Goal: Task Accomplishment & Management: Manage account settings

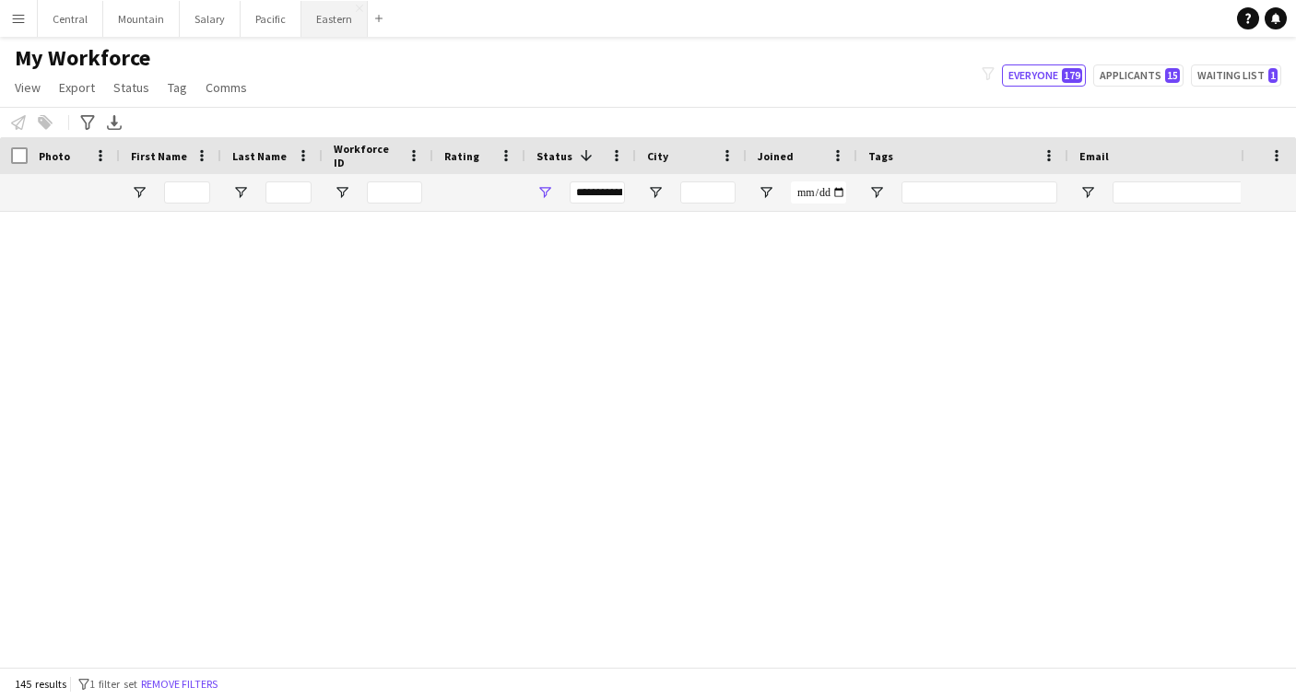
scroll to position [3846, 0]
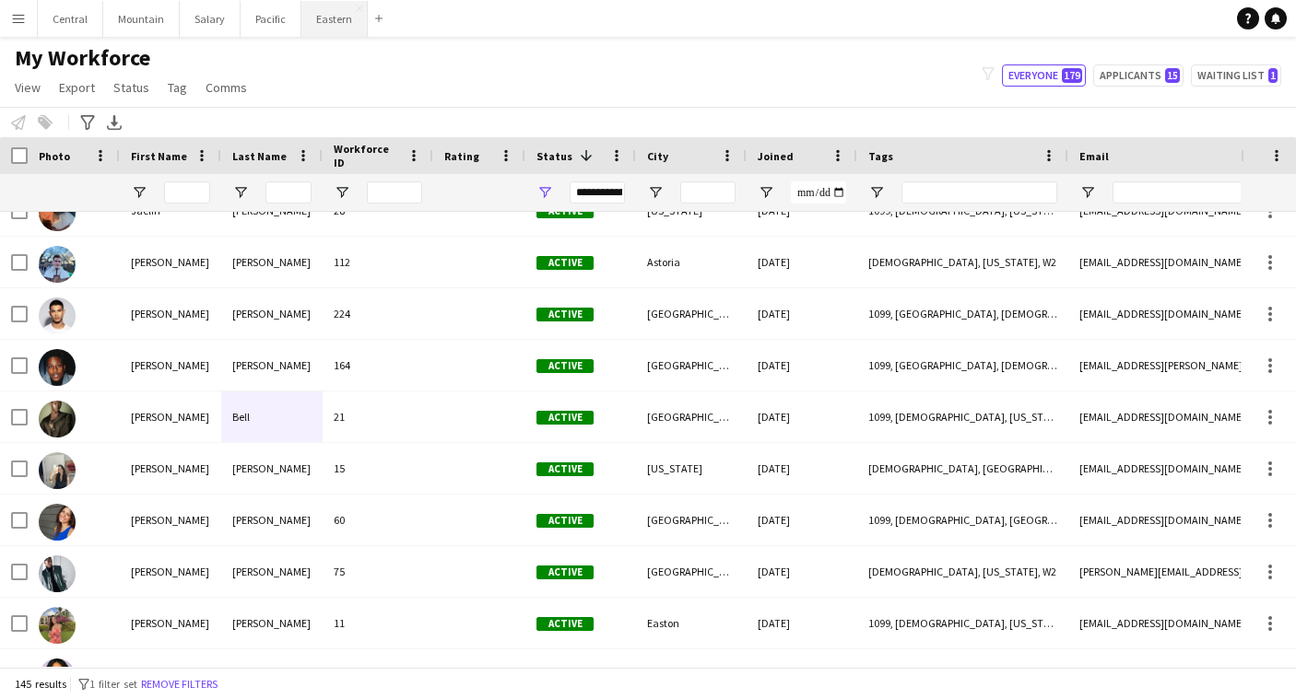
click at [331, 25] on button "Eastern Close" at bounding box center [334, 19] width 66 height 36
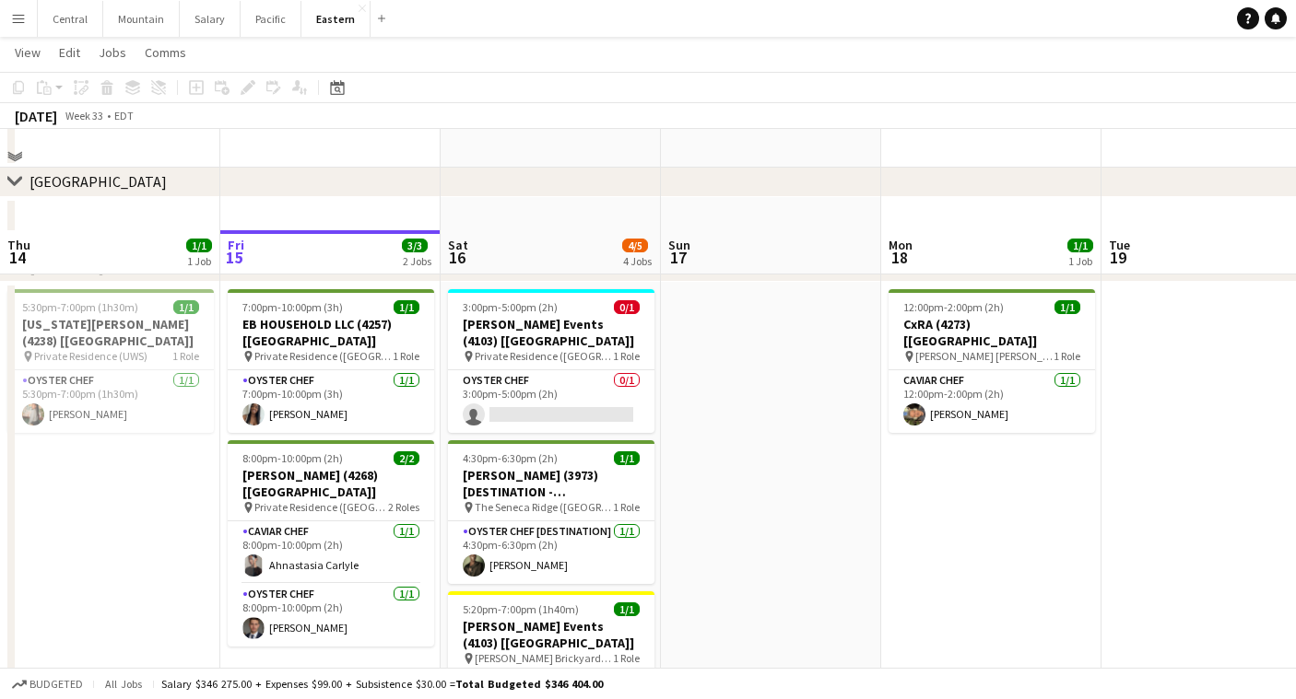
scroll to position [580, 0]
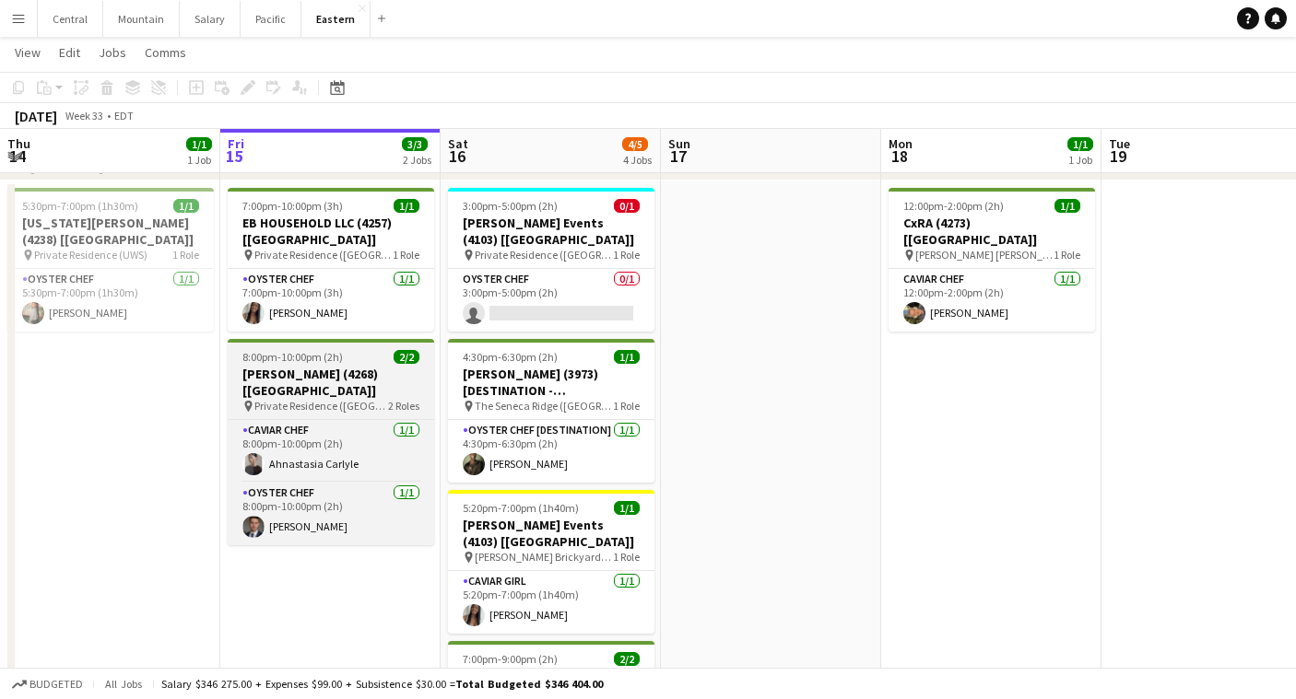
click at [308, 358] on span "8:00pm-10:00pm (2h)" at bounding box center [292, 357] width 100 height 14
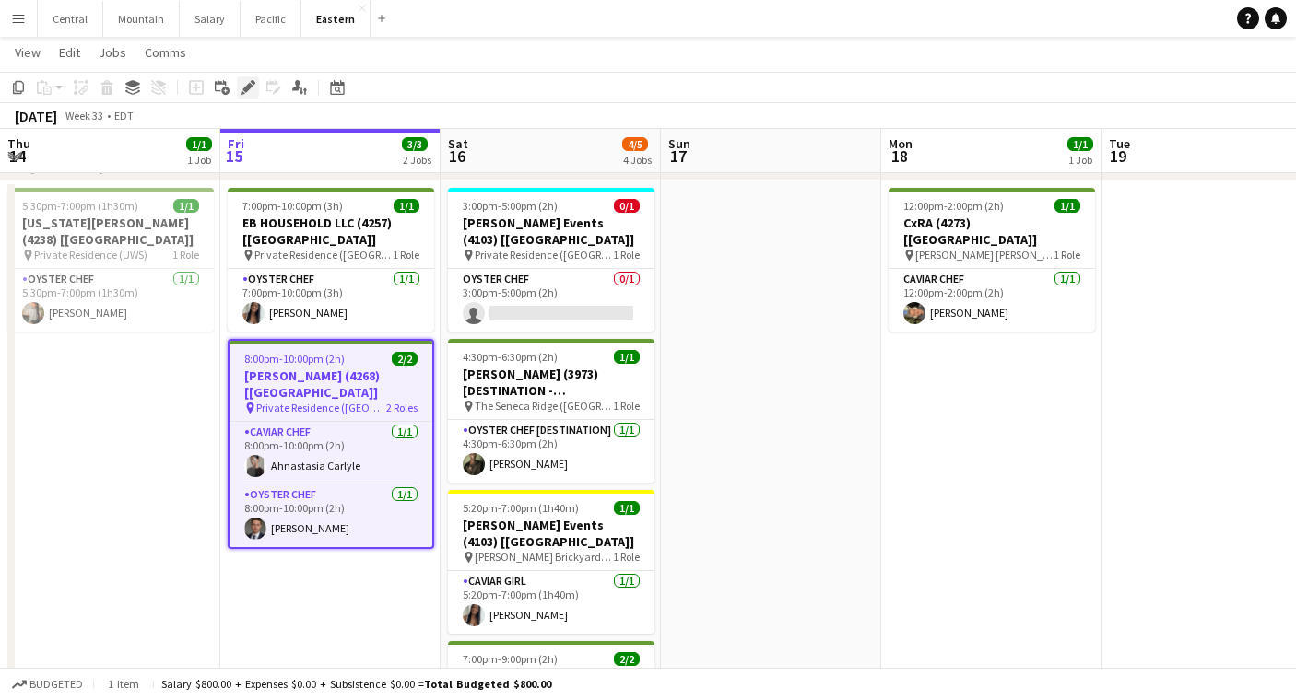
click at [246, 89] on icon at bounding box center [247, 88] width 10 height 10
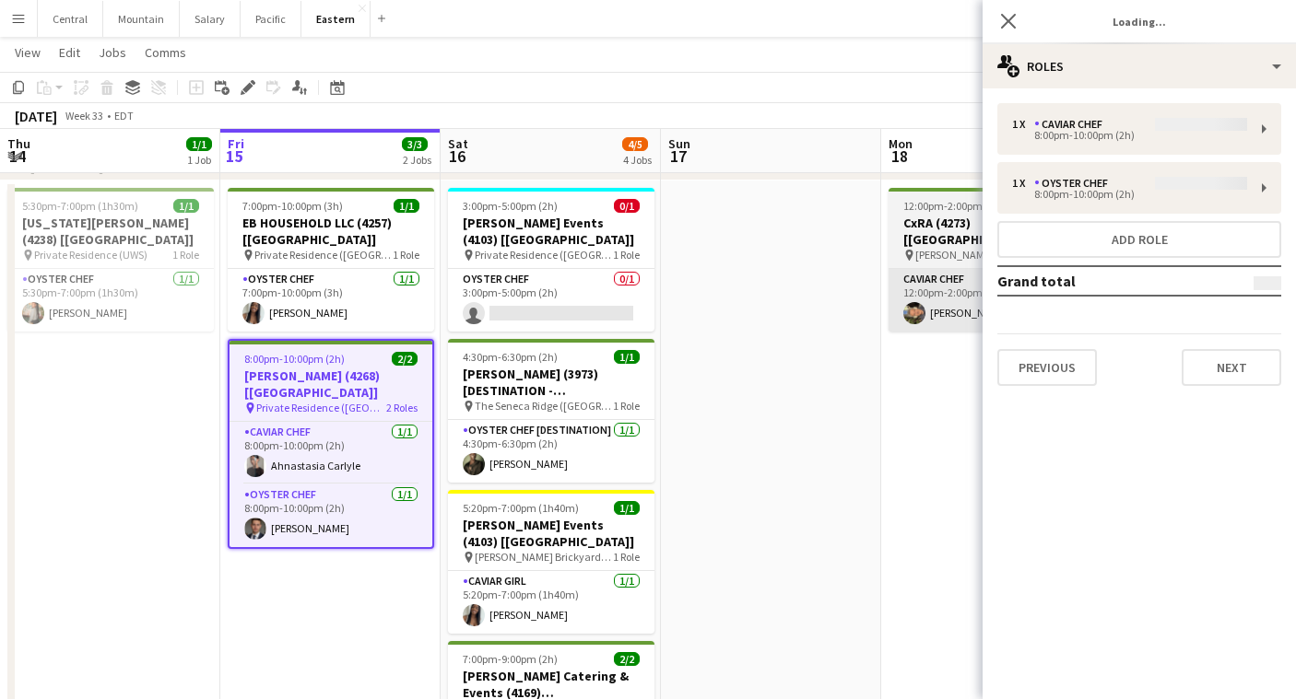
type input "**********"
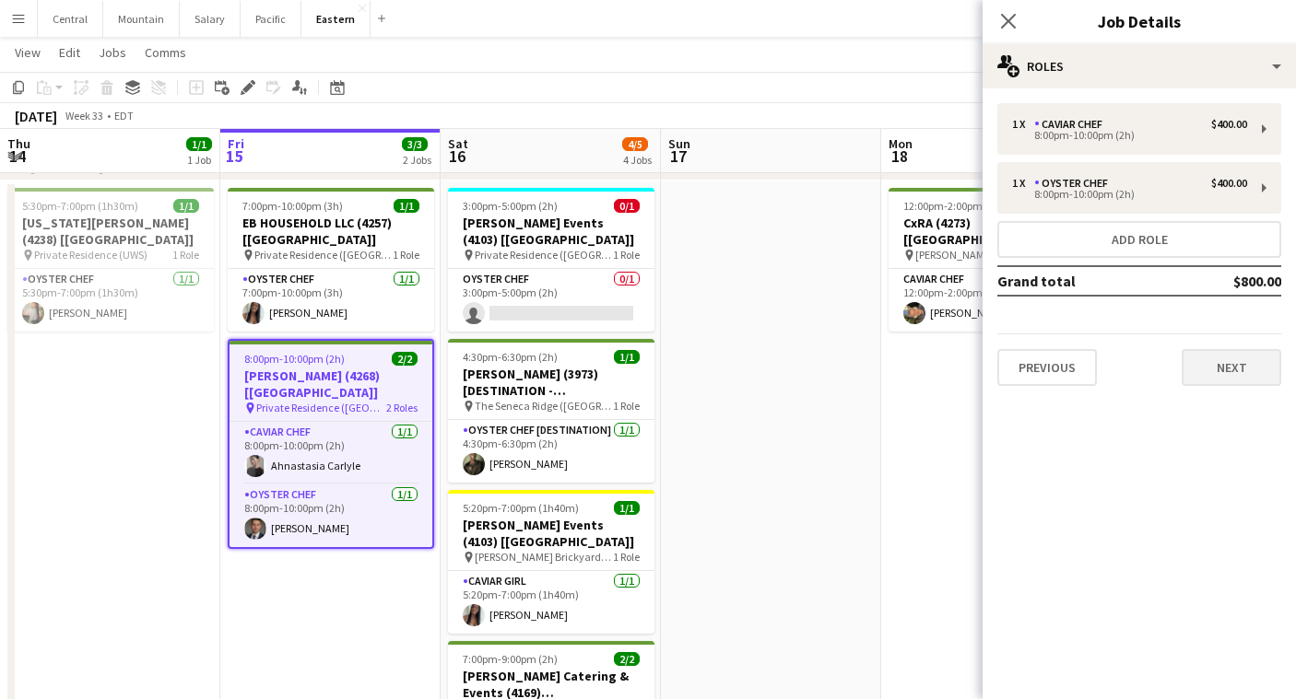
click at [1198, 355] on button "Next" at bounding box center [1231, 367] width 100 height 37
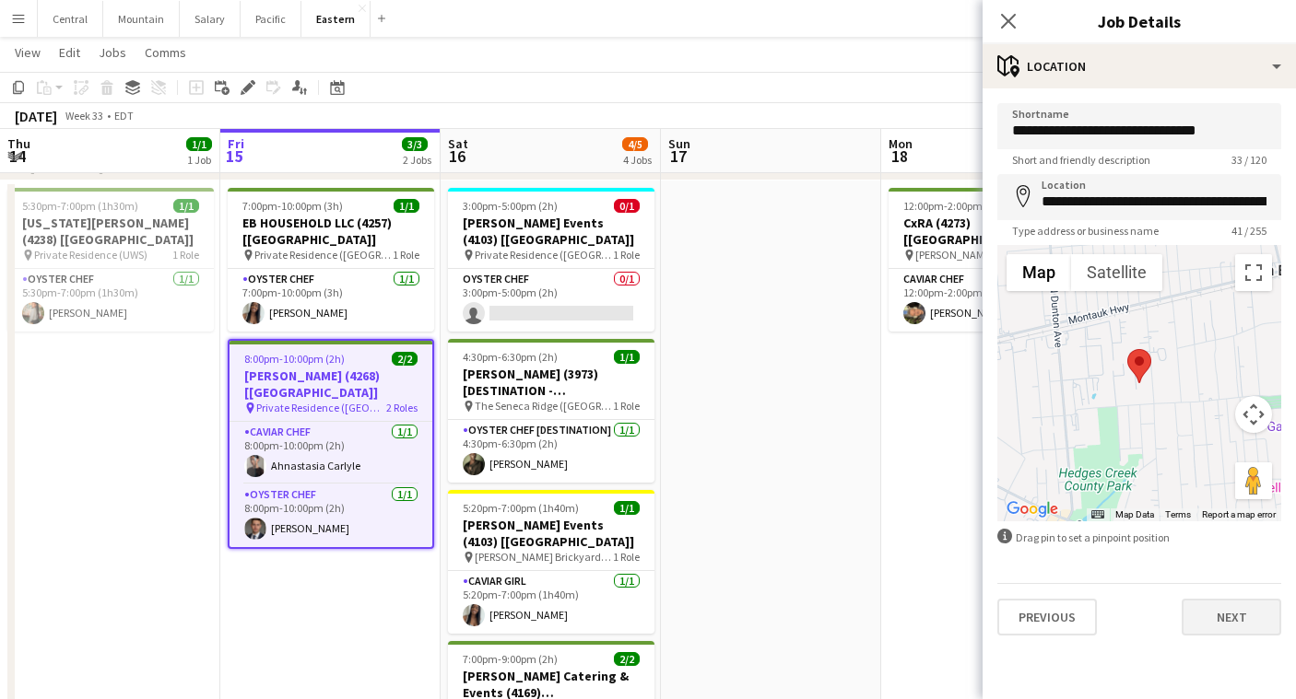
click at [1226, 622] on button "Next" at bounding box center [1231, 617] width 100 height 37
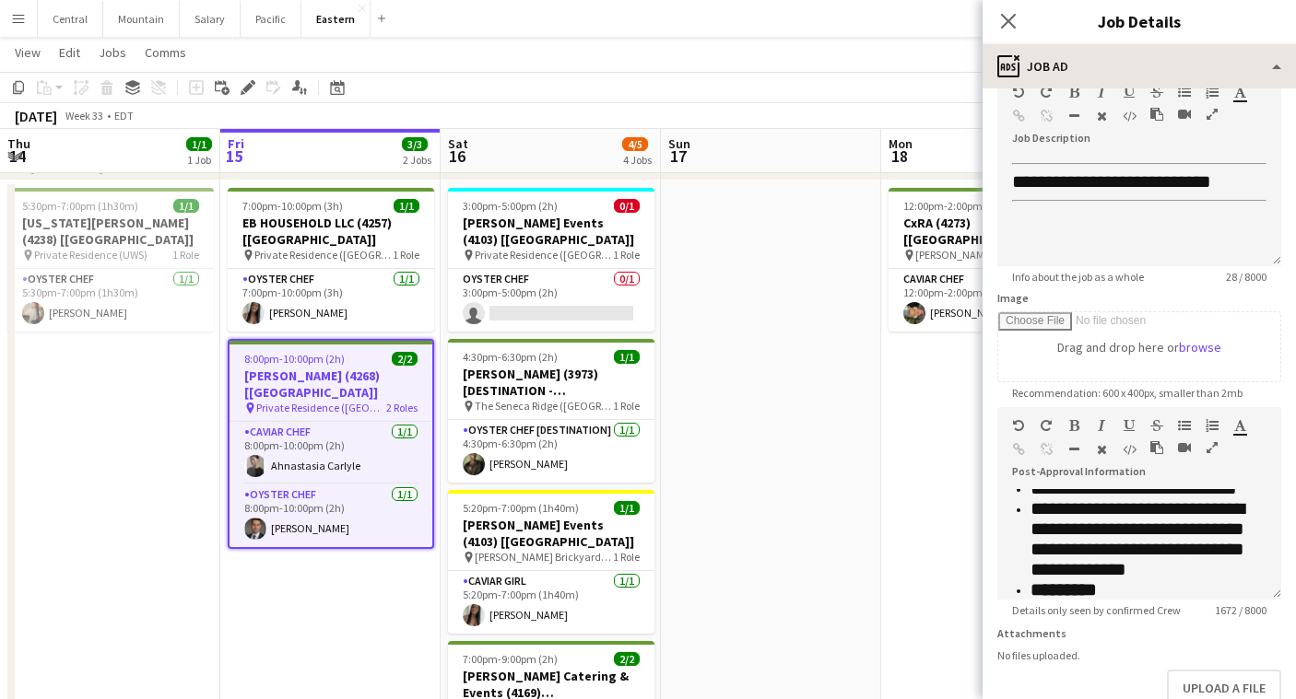
scroll to position [1478, 0]
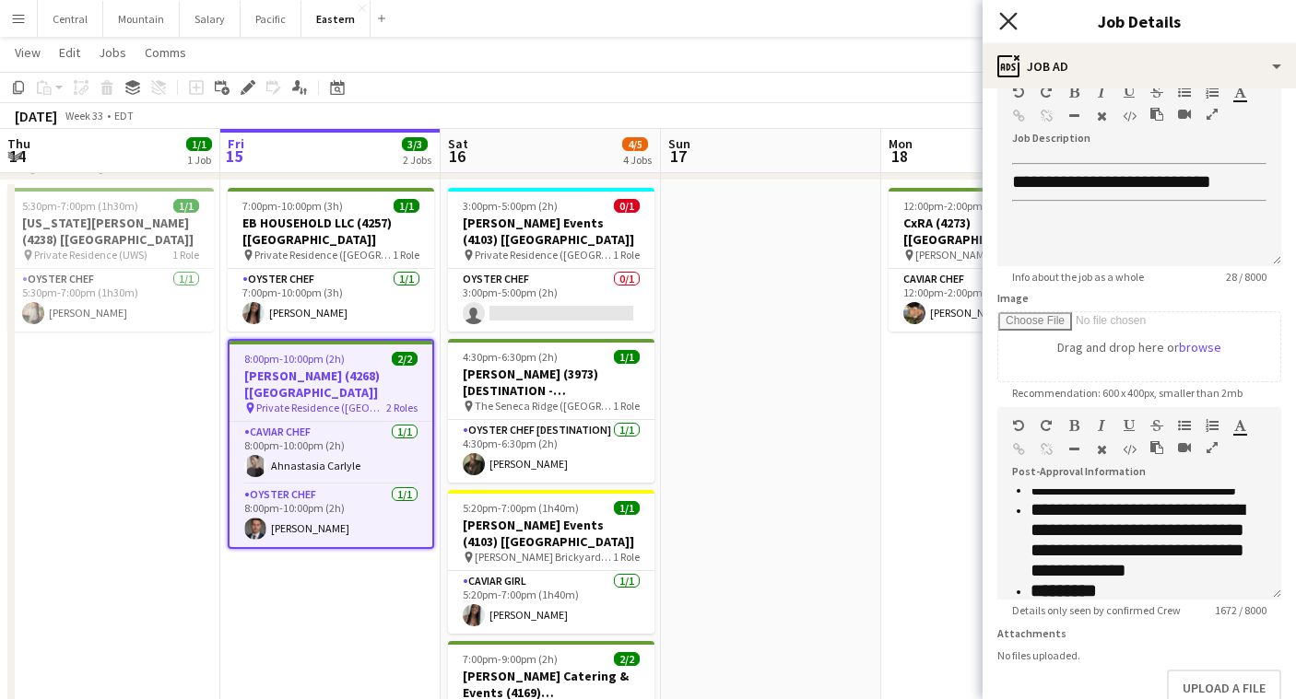
click at [1007, 20] on icon at bounding box center [1008, 21] width 18 height 18
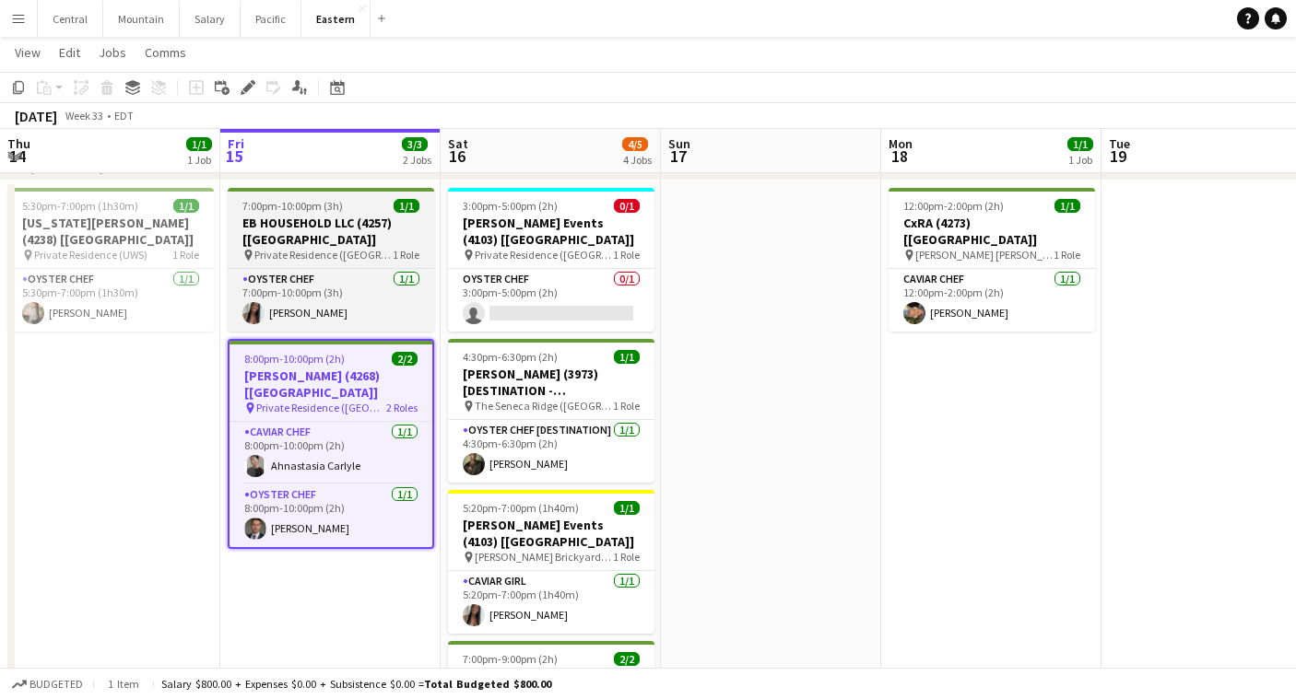
click at [325, 224] on h3 "EB HOUSEHOLD LLC (4257) [[GEOGRAPHIC_DATA]]" at bounding box center [331, 231] width 206 height 33
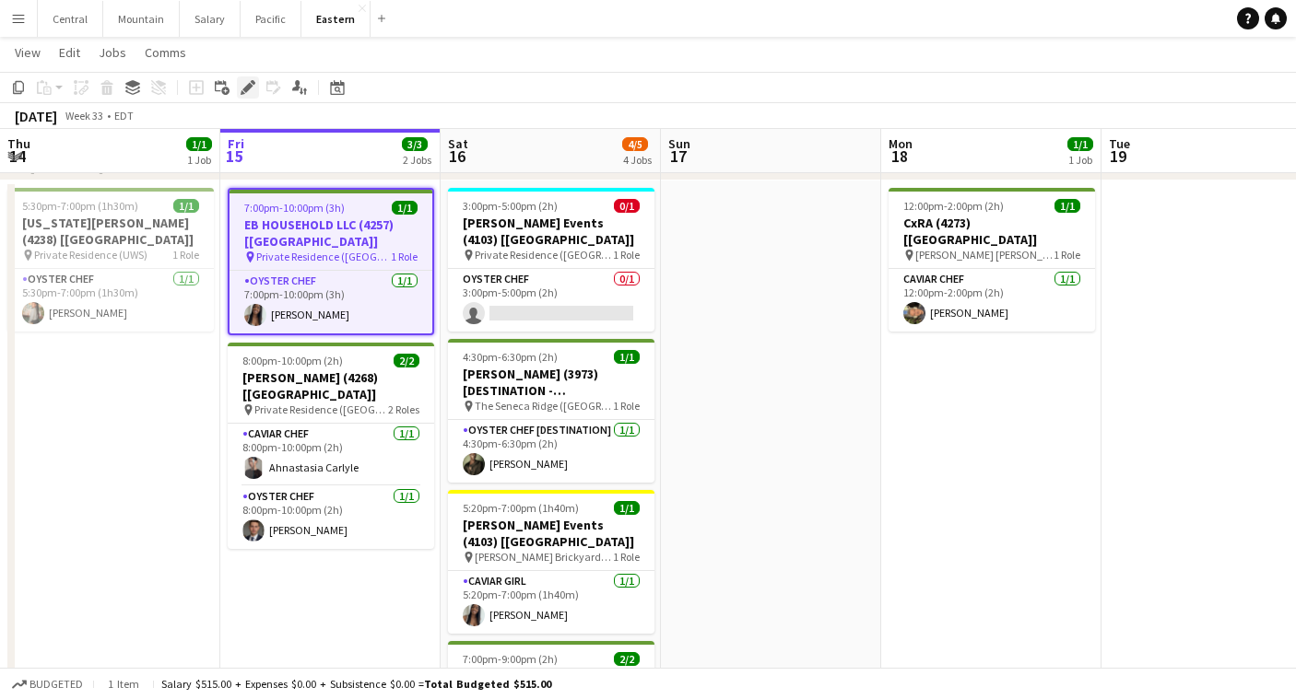
click at [246, 95] on div "Edit" at bounding box center [248, 87] width 22 height 22
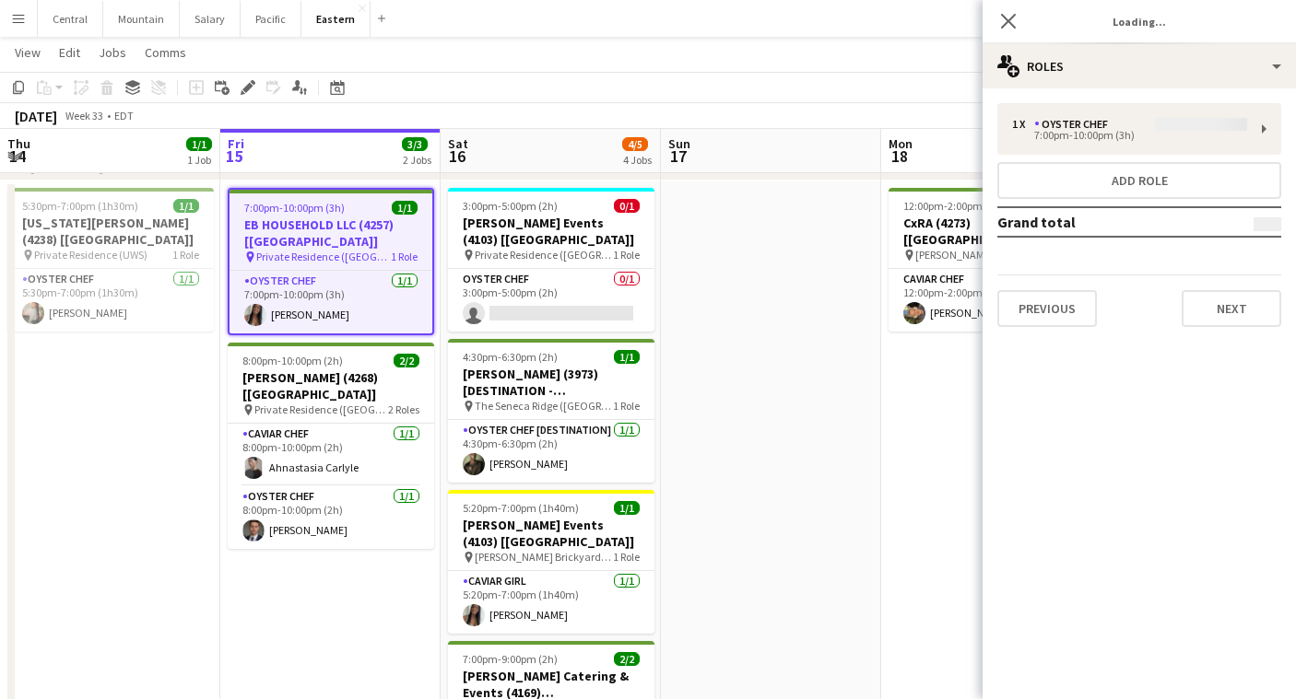
type input "**********"
click at [1232, 284] on div "Previous Next" at bounding box center [1139, 301] width 284 height 53
click at [1228, 300] on button "Next" at bounding box center [1231, 308] width 100 height 37
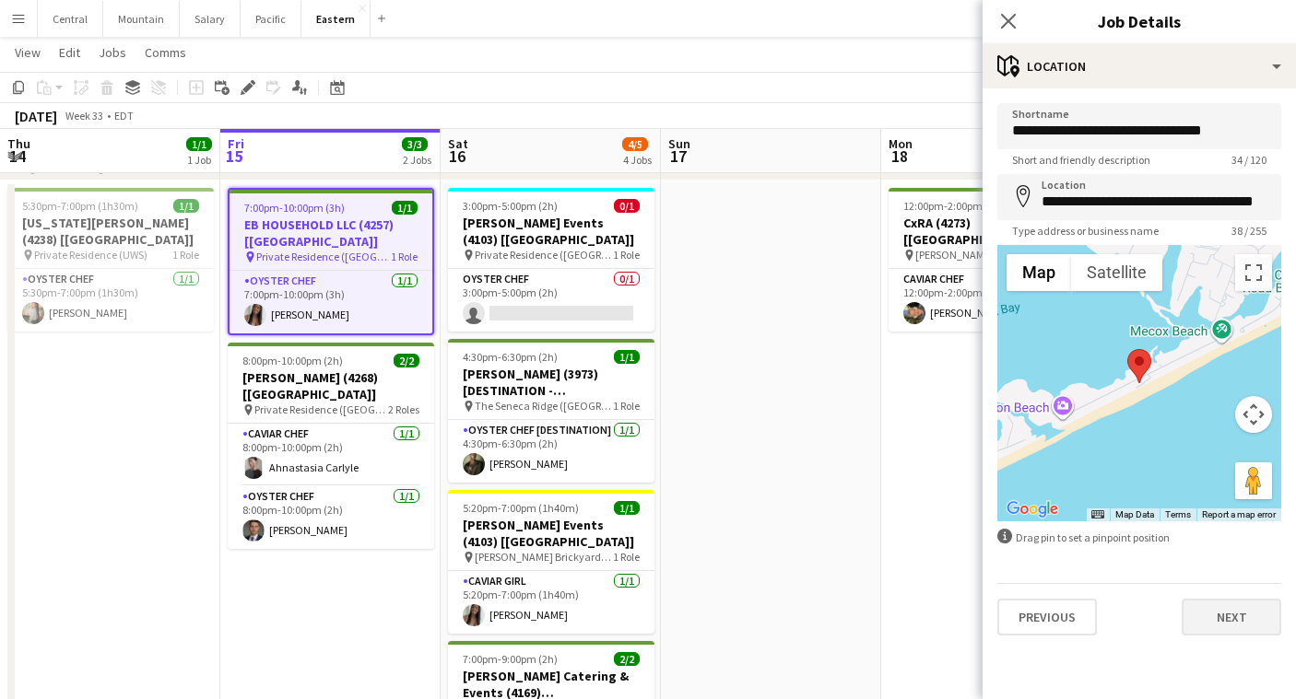
click at [1219, 627] on button "Next" at bounding box center [1231, 617] width 100 height 37
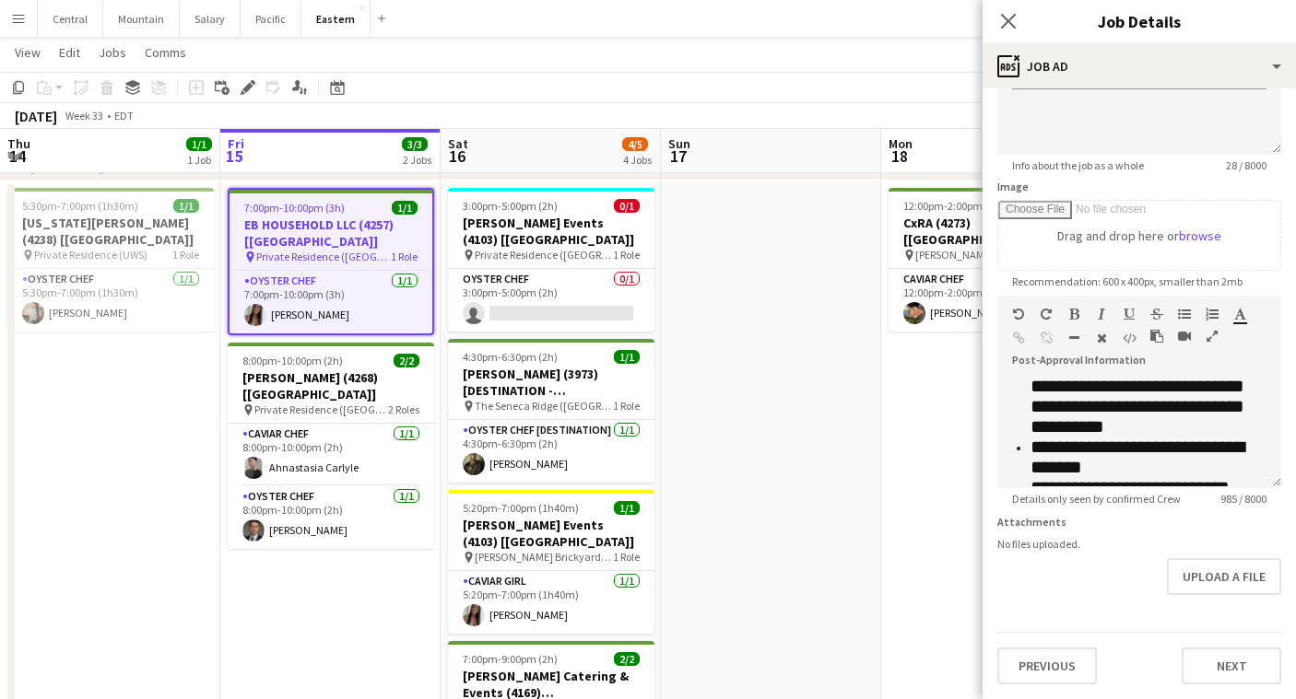
scroll to position [212, 0]
click at [1009, 21] on icon at bounding box center [1008, 21] width 18 height 18
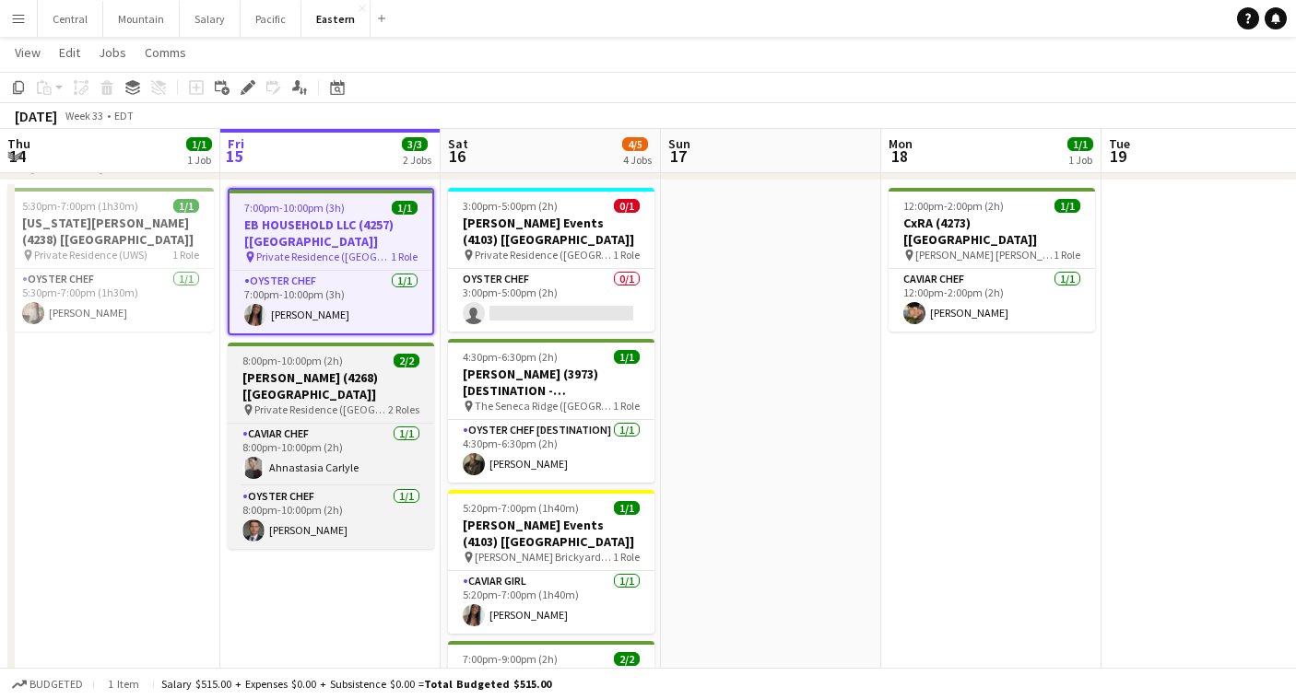
click at [289, 403] on span "Private Residence ([GEOGRAPHIC_DATA], [GEOGRAPHIC_DATA])" at bounding box center [321, 410] width 134 height 14
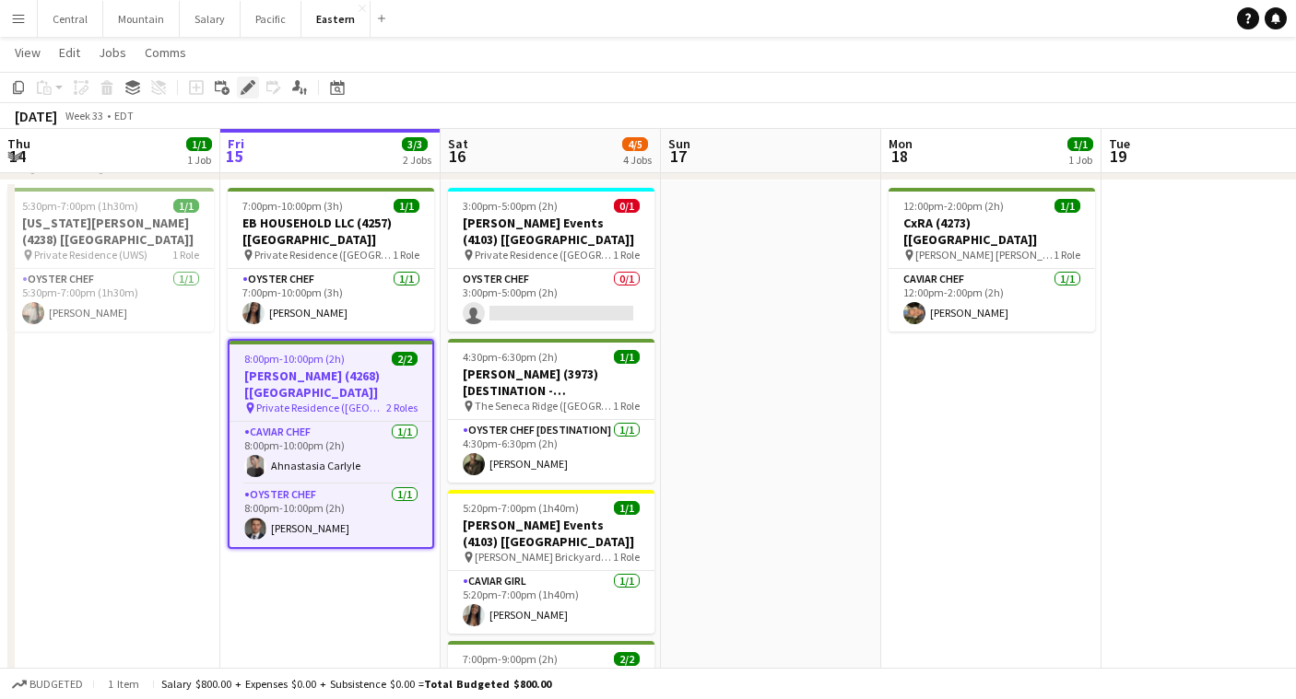
click at [246, 79] on div "Edit" at bounding box center [248, 87] width 22 height 22
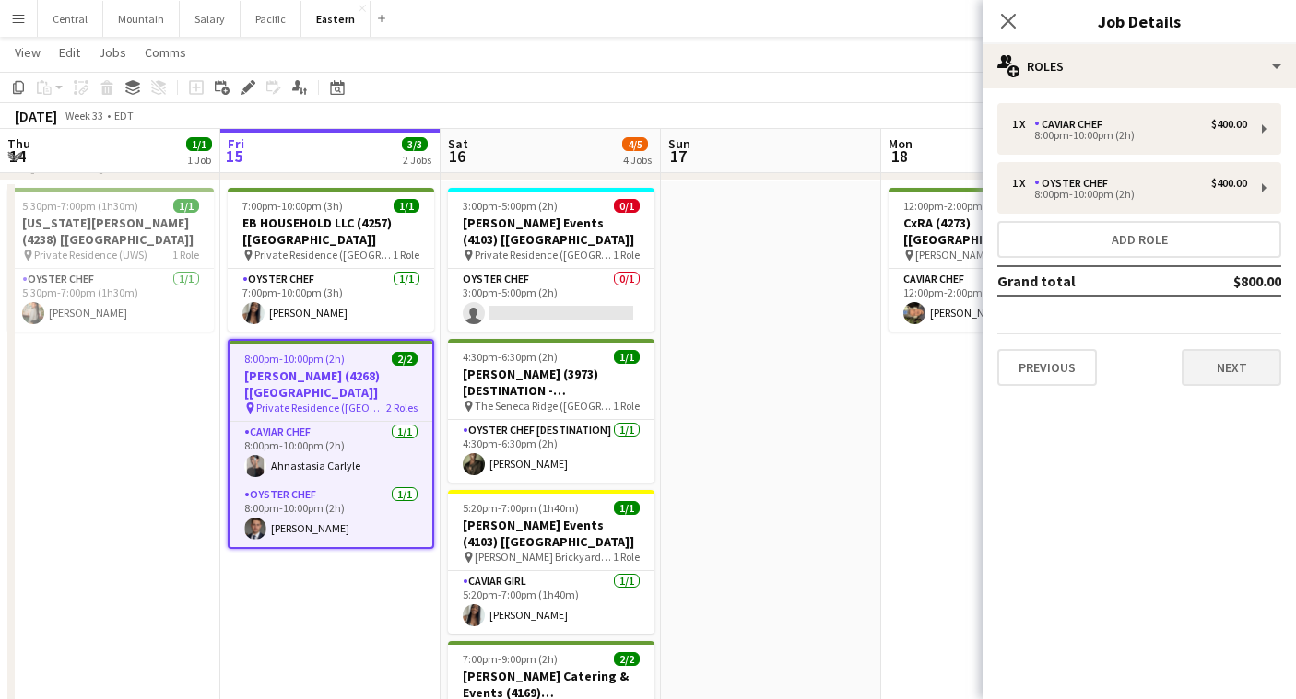
click at [1227, 375] on button "Next" at bounding box center [1231, 367] width 100 height 37
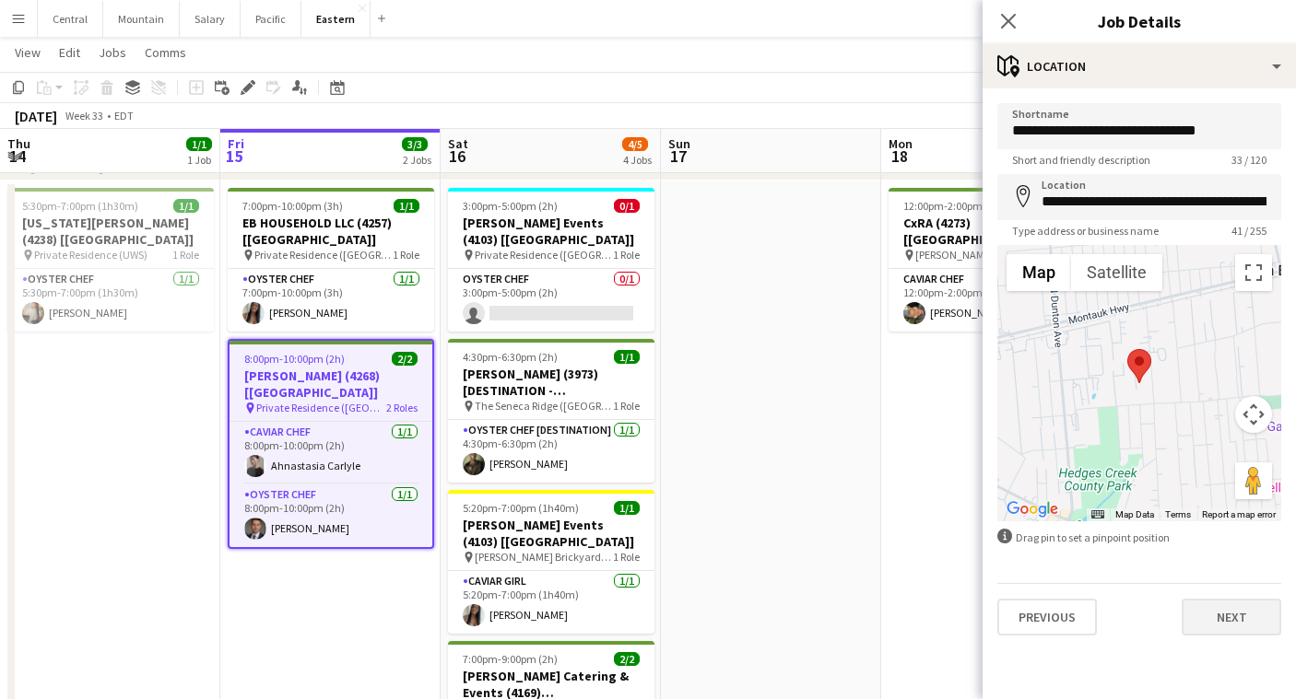
click at [1241, 609] on button "Next" at bounding box center [1231, 617] width 100 height 37
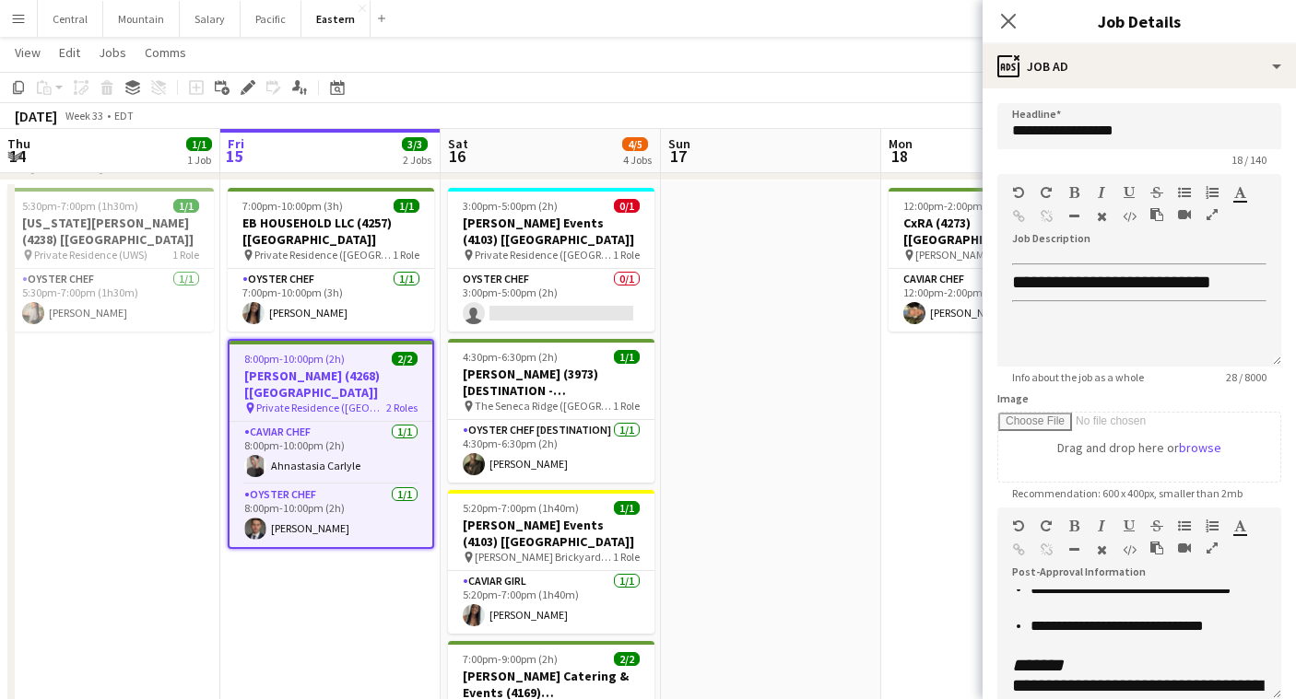
scroll to position [171, 0]
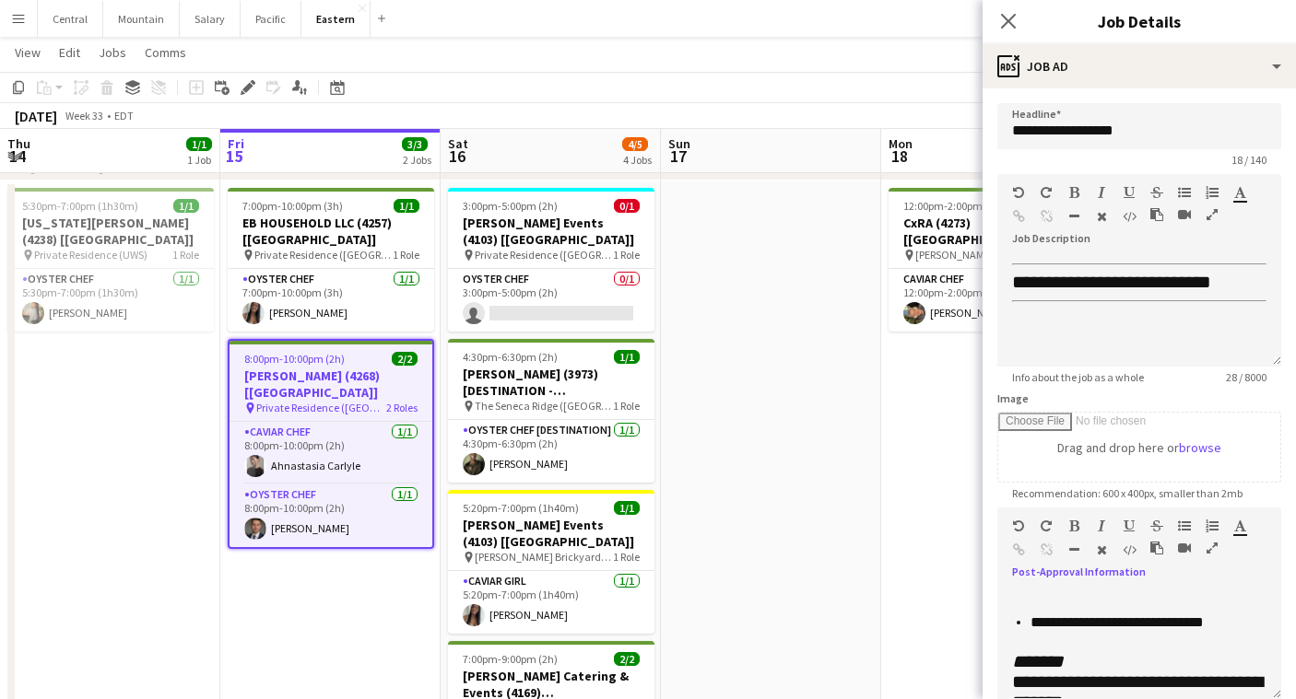
click at [1215, 545] on icon "button" at bounding box center [1211, 548] width 11 height 13
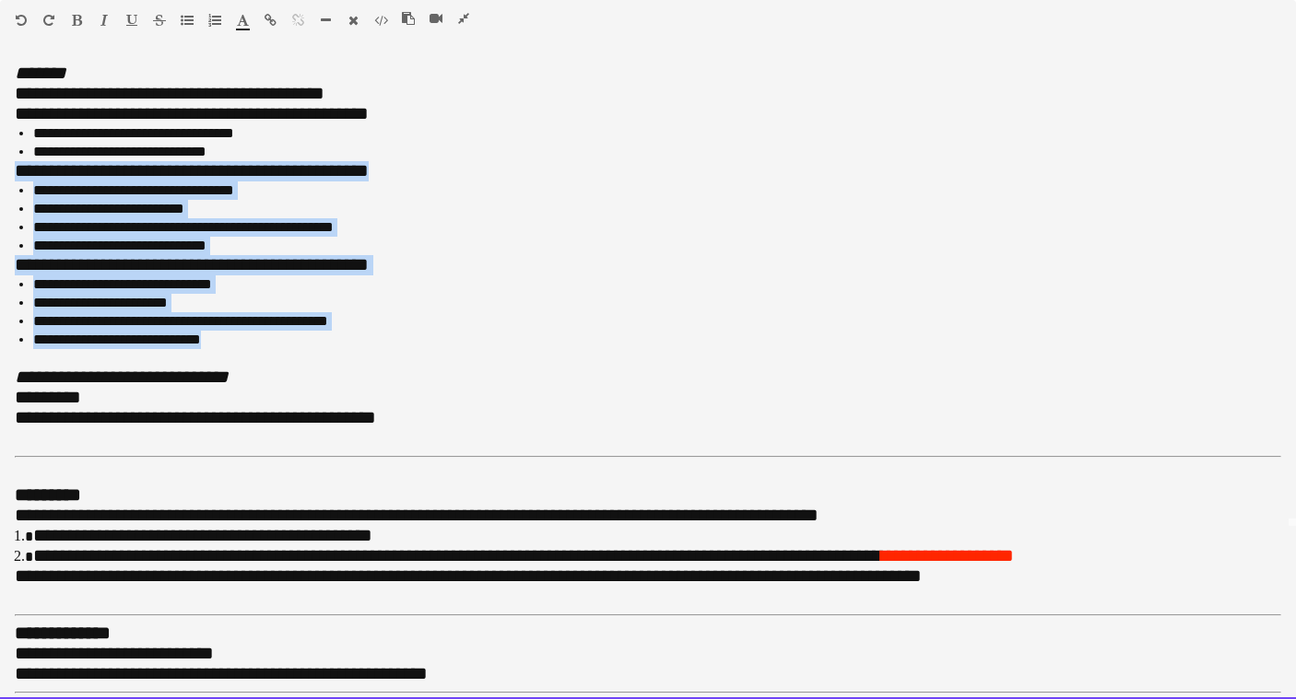
drag, startPoint x: 256, startPoint y: 335, endPoint x: -22, endPoint y: 162, distance: 327.8
click at [0, 162] on html "Menu Boards Boards Boards All jobs Status Workforce Workforce My Workforce Recr…" at bounding box center [648, 706] width 1296 height 2573
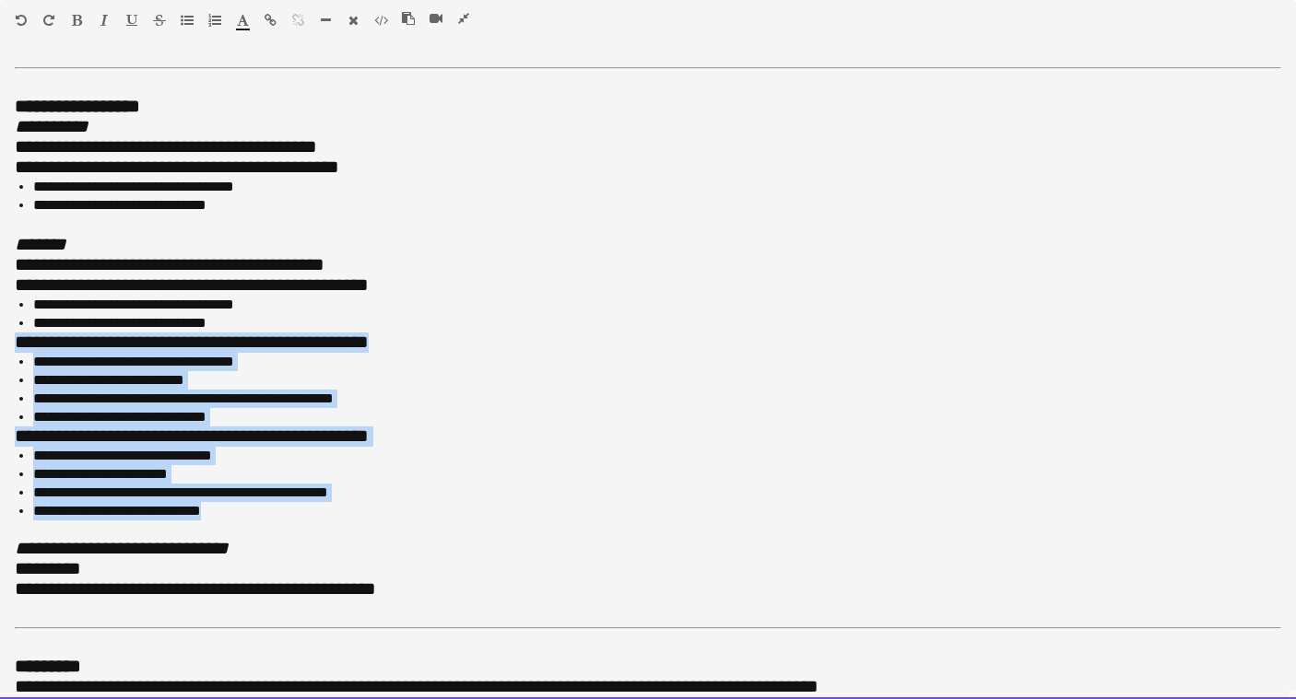
scroll to position [0, 0]
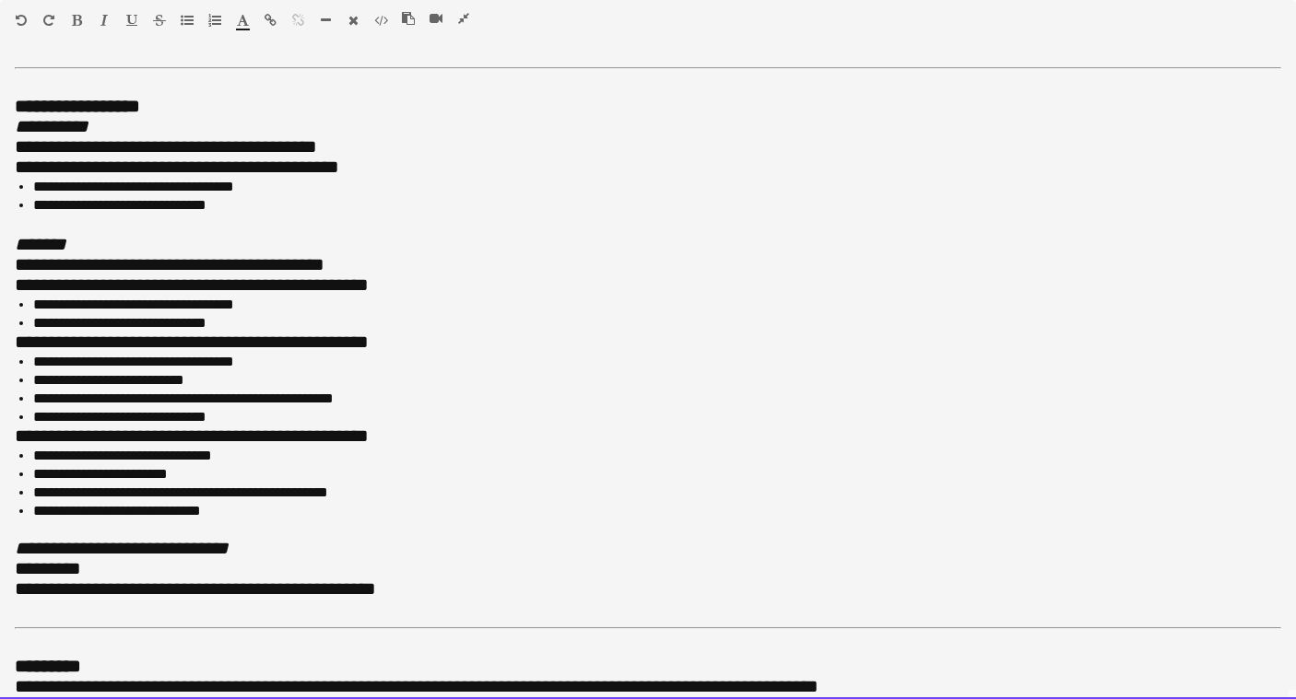
click at [177, 521] on div at bounding box center [648, 530] width 1266 height 18
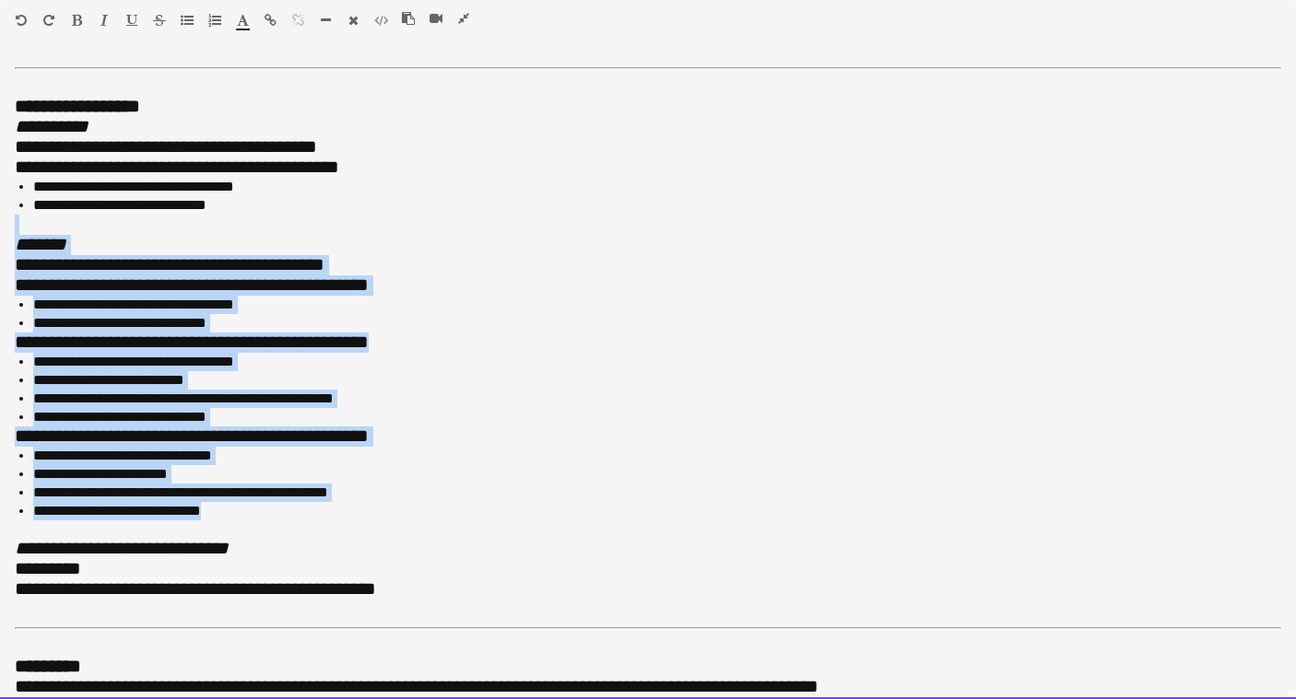
drag, startPoint x: 234, startPoint y: 505, endPoint x: 8, endPoint y: 222, distance: 362.0
click at [8, 222] on div "**********" at bounding box center [648, 380] width 1296 height 640
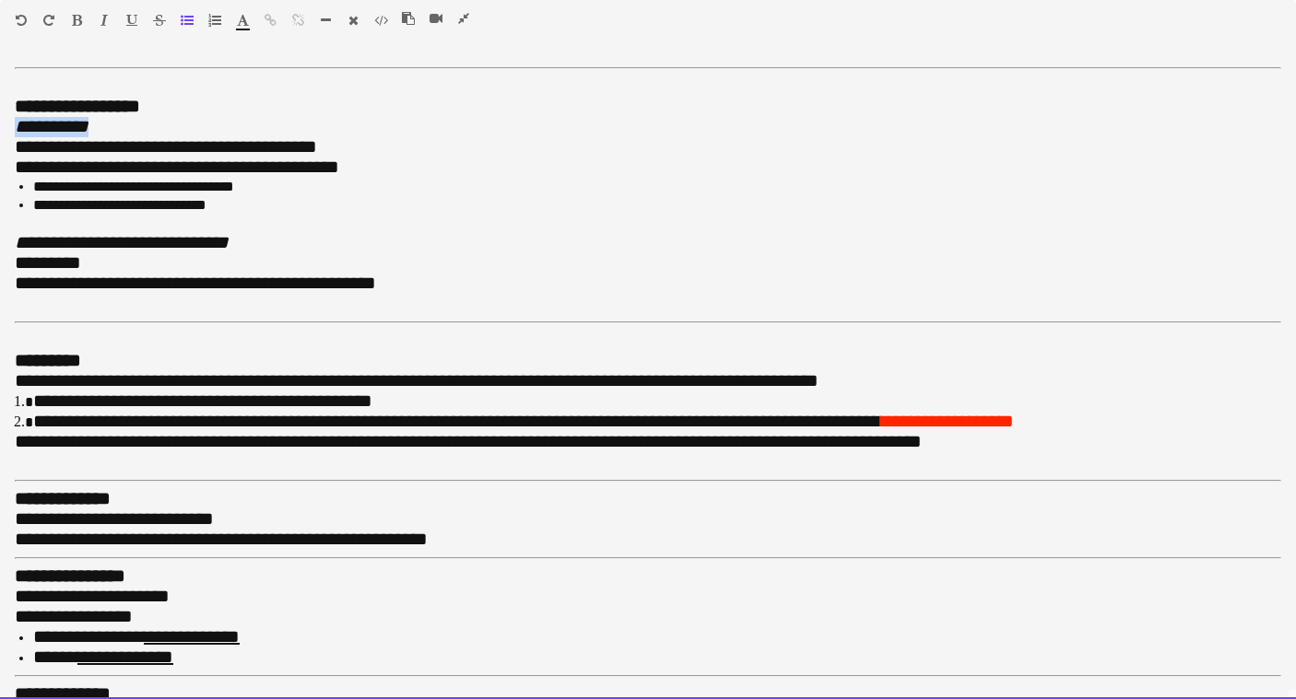
drag, startPoint x: 88, startPoint y: 126, endPoint x: -23, endPoint y: 126, distance: 111.5
click at [0, 126] on html "Menu Boards Boards Boards All jobs Status Workforce Workforce My Workforce Recr…" at bounding box center [648, 706] width 1296 height 2573
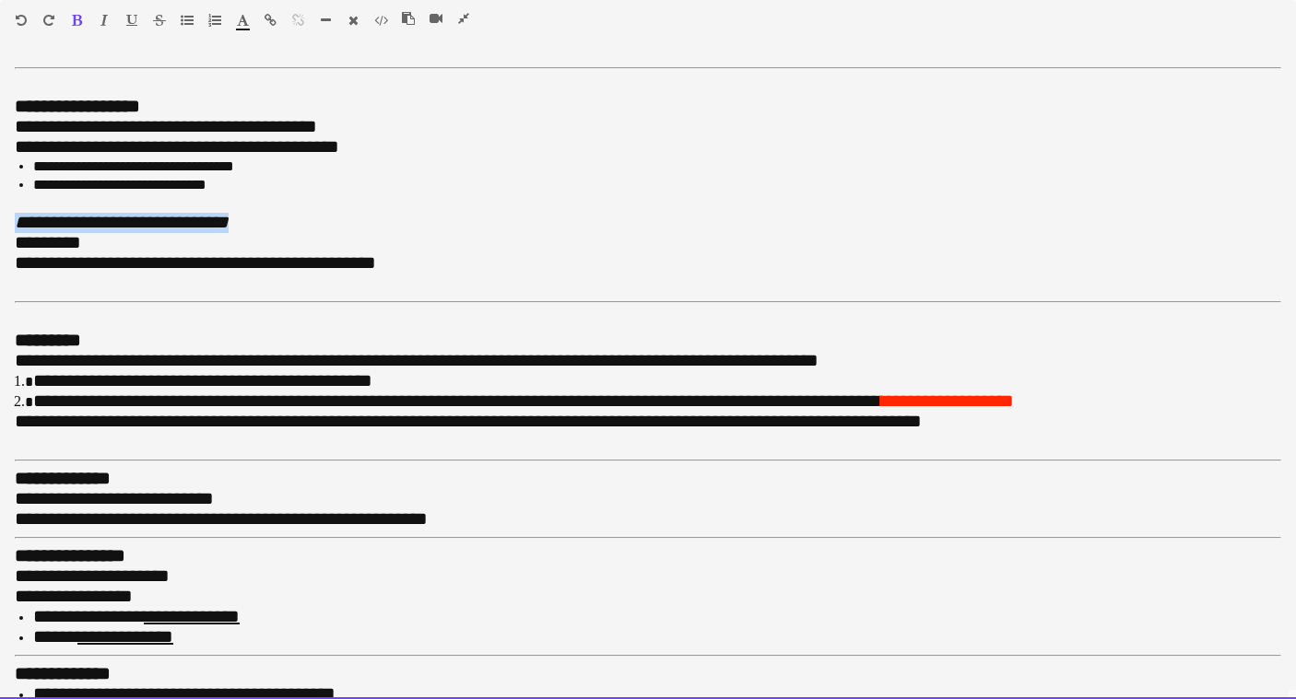
drag, startPoint x: 262, startPoint y: 216, endPoint x: 5, endPoint y: 219, distance: 257.1
click at [5, 219] on div "**********" at bounding box center [648, 380] width 1296 height 640
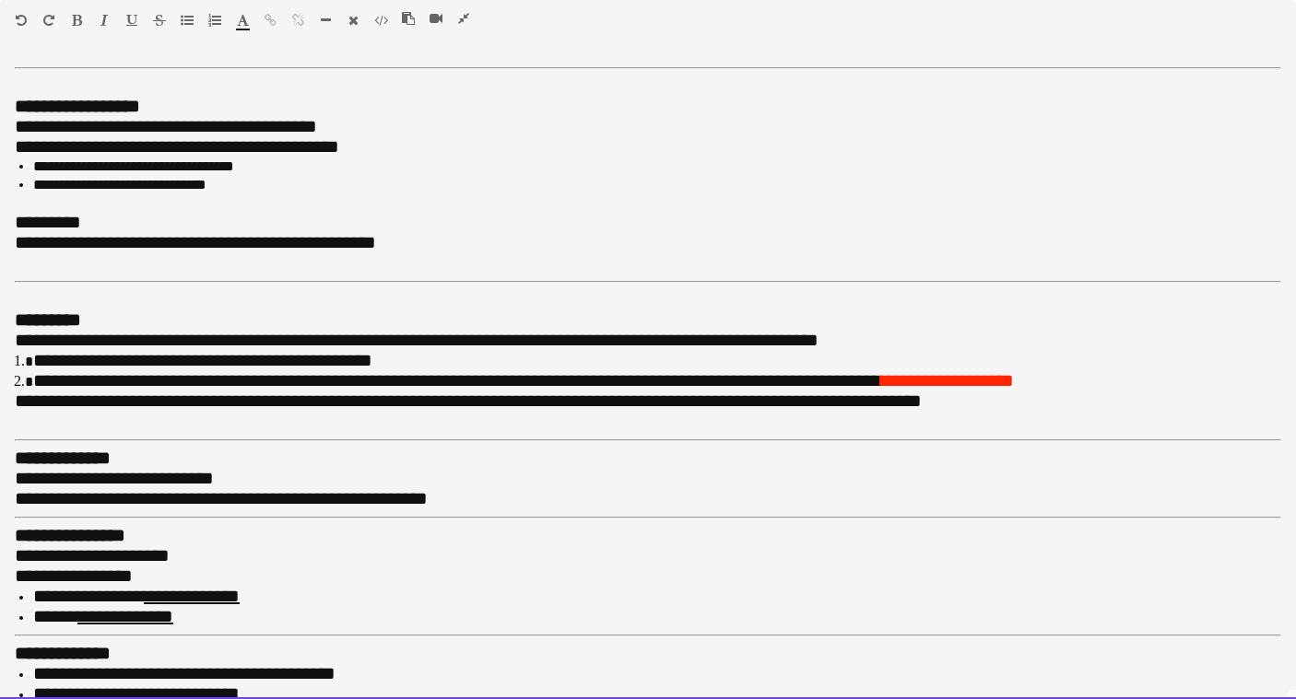
click at [285, 166] on li "**********" at bounding box center [657, 167] width 1248 height 18
drag, startPoint x: 371, startPoint y: 147, endPoint x: 15, endPoint y: 144, distance: 356.7
click at [15, 144] on span "**********" at bounding box center [177, 146] width 324 height 18
click at [53, 137] on span "**********" at bounding box center [177, 146] width 324 height 18
drag, startPoint x: 53, startPoint y: 143, endPoint x: 309, endPoint y: 141, distance: 256.2
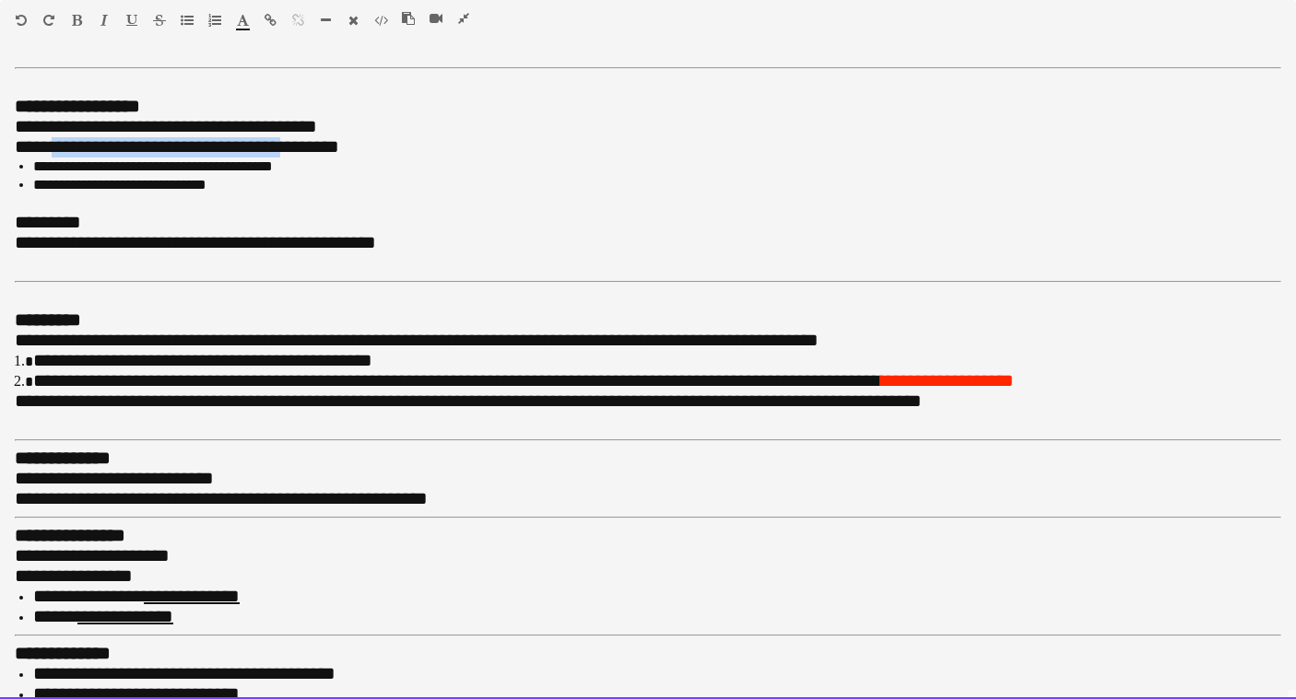
click at [311, 146] on span "**********" at bounding box center [177, 146] width 324 height 18
click at [49, 119] on span "**********" at bounding box center [166, 126] width 302 height 18
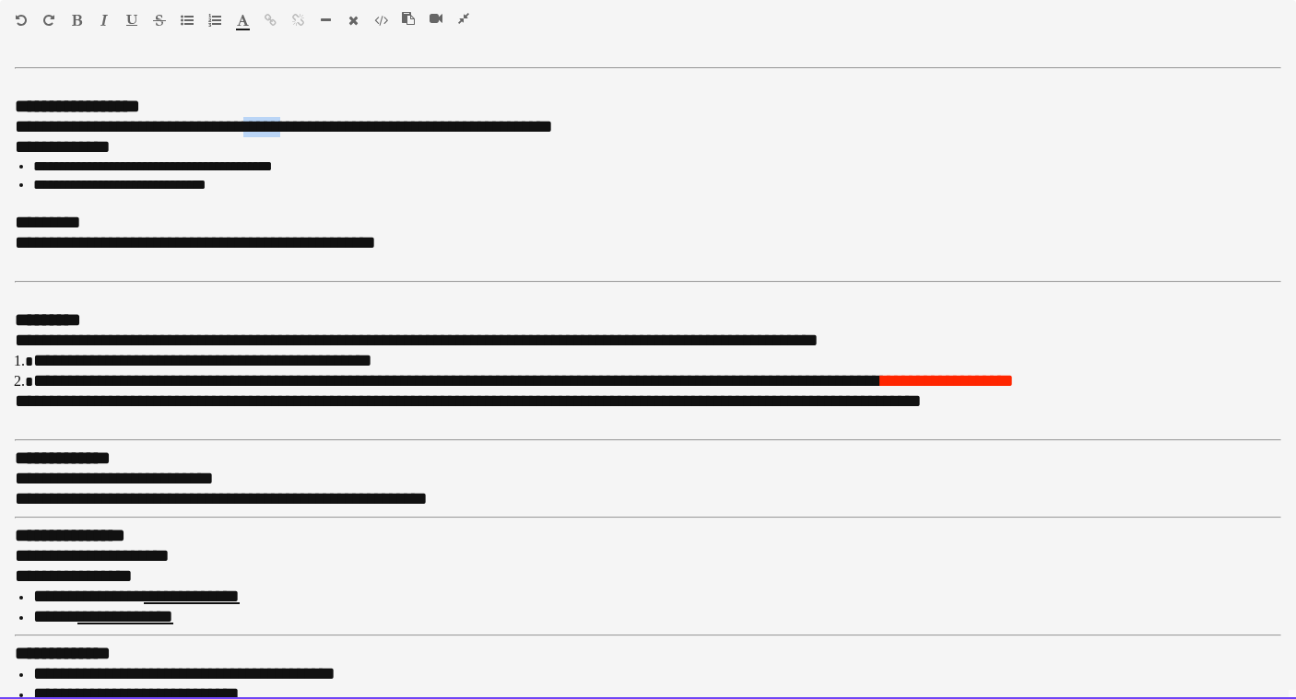
drag, startPoint x: 289, startPoint y: 121, endPoint x: 275, endPoint y: 122, distance: 14.8
click at [275, 122] on span "**********" at bounding box center [166, 126] width 229 height 18
drag, startPoint x: 128, startPoint y: 142, endPoint x: -19, endPoint y: 142, distance: 147.4
click at [0, 142] on html "Menu Boards Boards Boards All jobs Status Workforce Workforce My Workforce Recr…" at bounding box center [648, 706] width 1296 height 2573
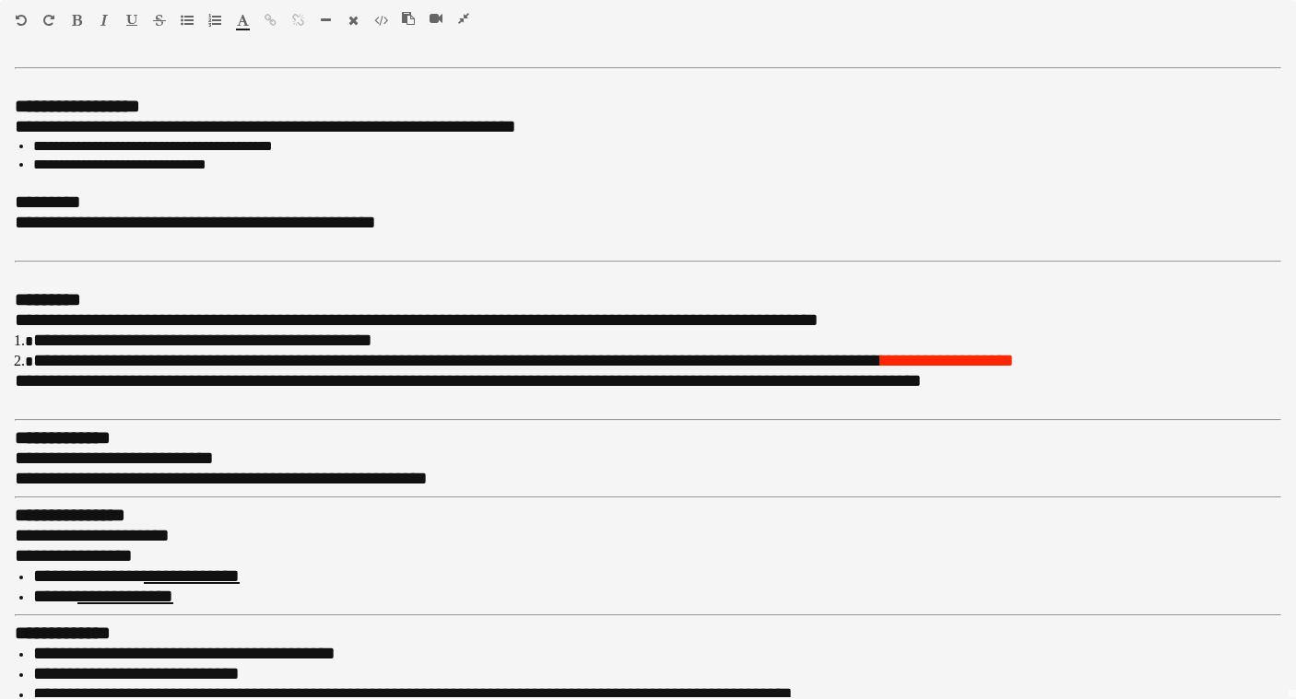
click at [466, 20] on icon "button" at bounding box center [463, 18] width 11 height 13
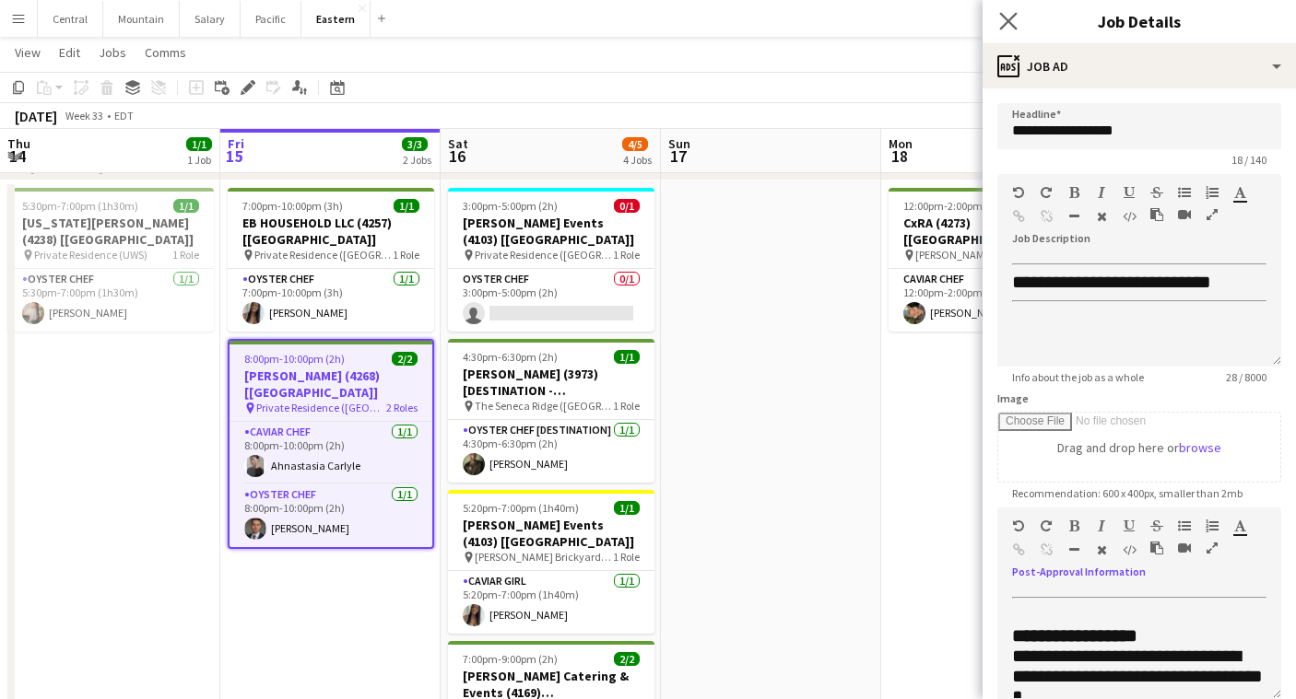
click at [1002, 11] on app-icon "Close pop-in" at bounding box center [1008, 21] width 27 height 27
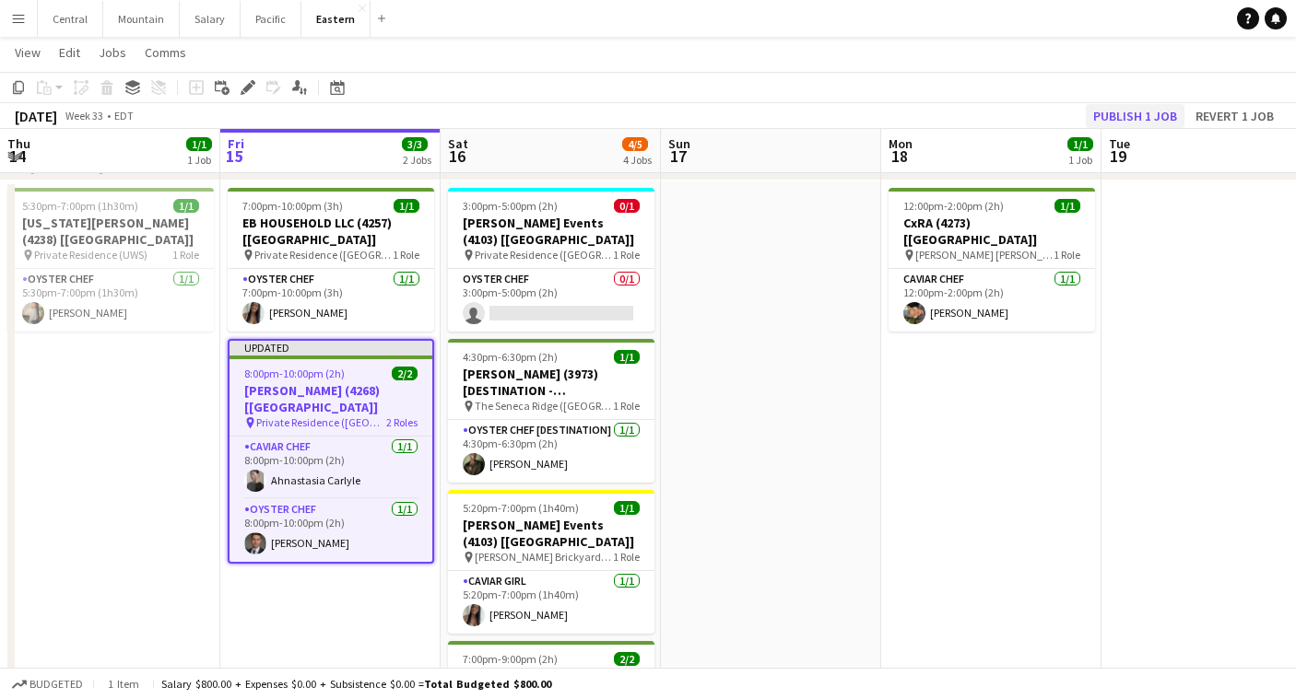
click at [1126, 113] on button "Publish 1 job" at bounding box center [1135, 116] width 99 height 24
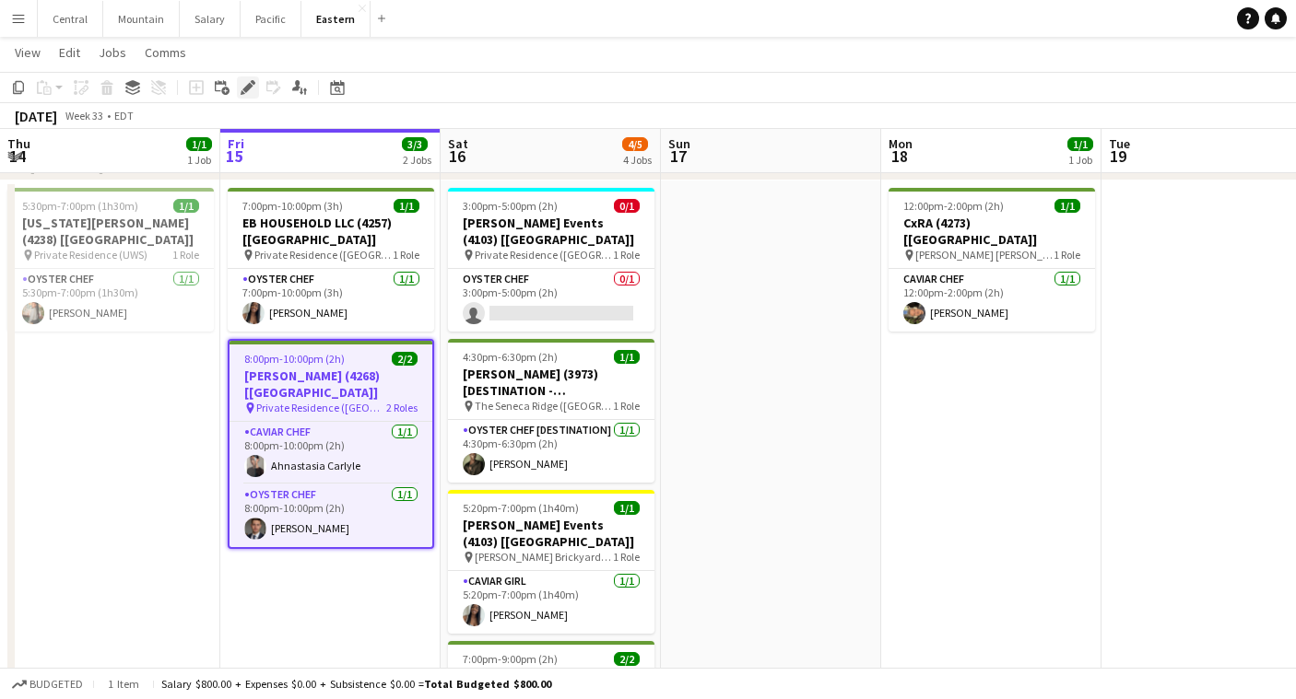
click at [247, 83] on icon "Edit" at bounding box center [248, 87] width 15 height 15
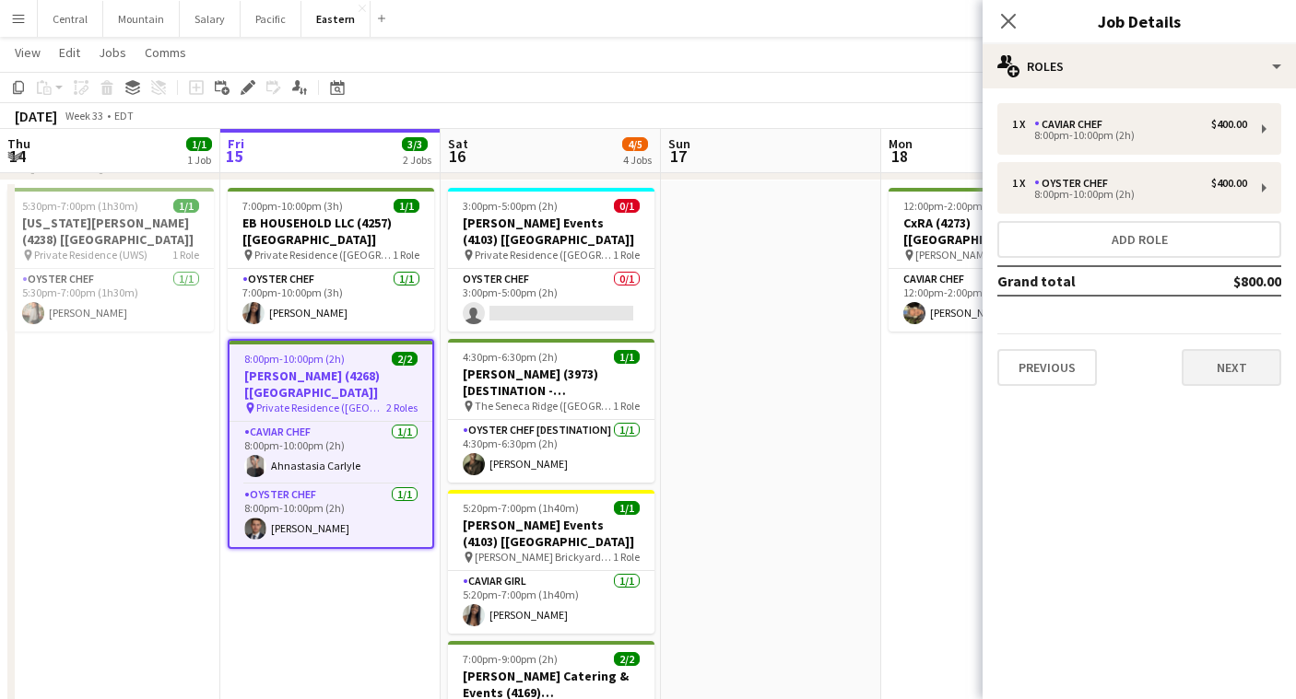
click at [1232, 365] on button "Next" at bounding box center [1231, 367] width 100 height 37
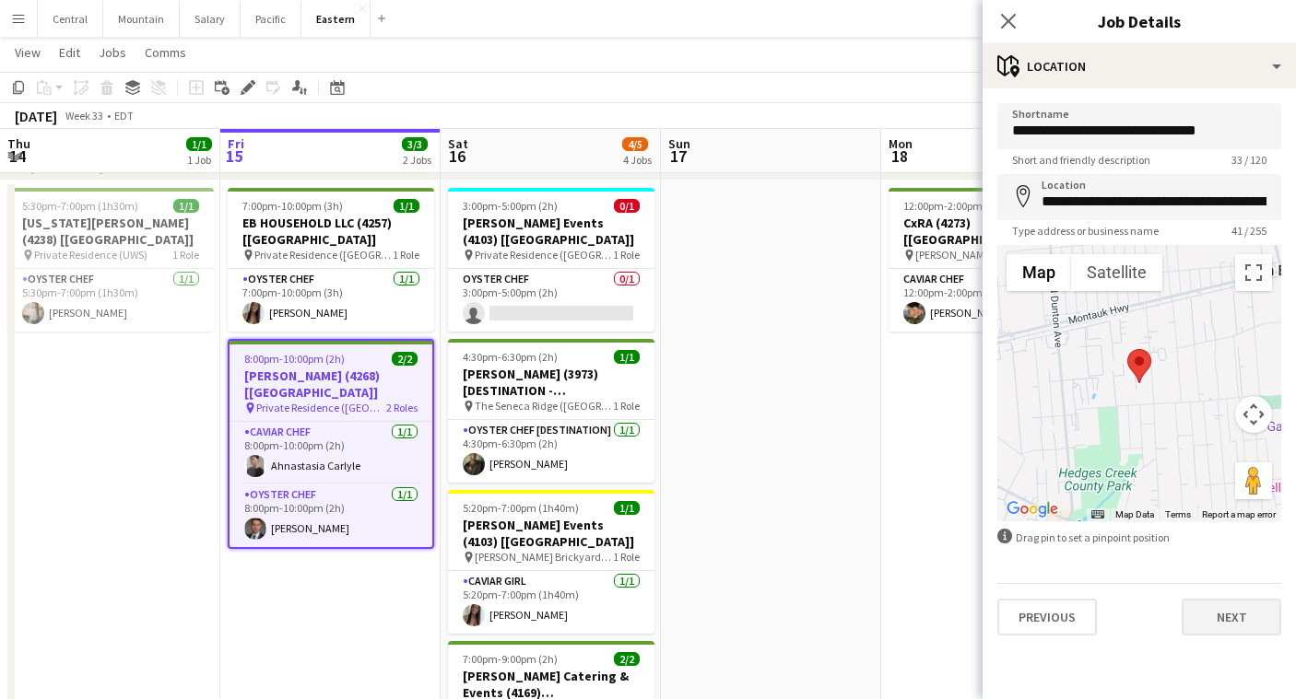
click at [1213, 628] on button "Next" at bounding box center [1231, 617] width 100 height 37
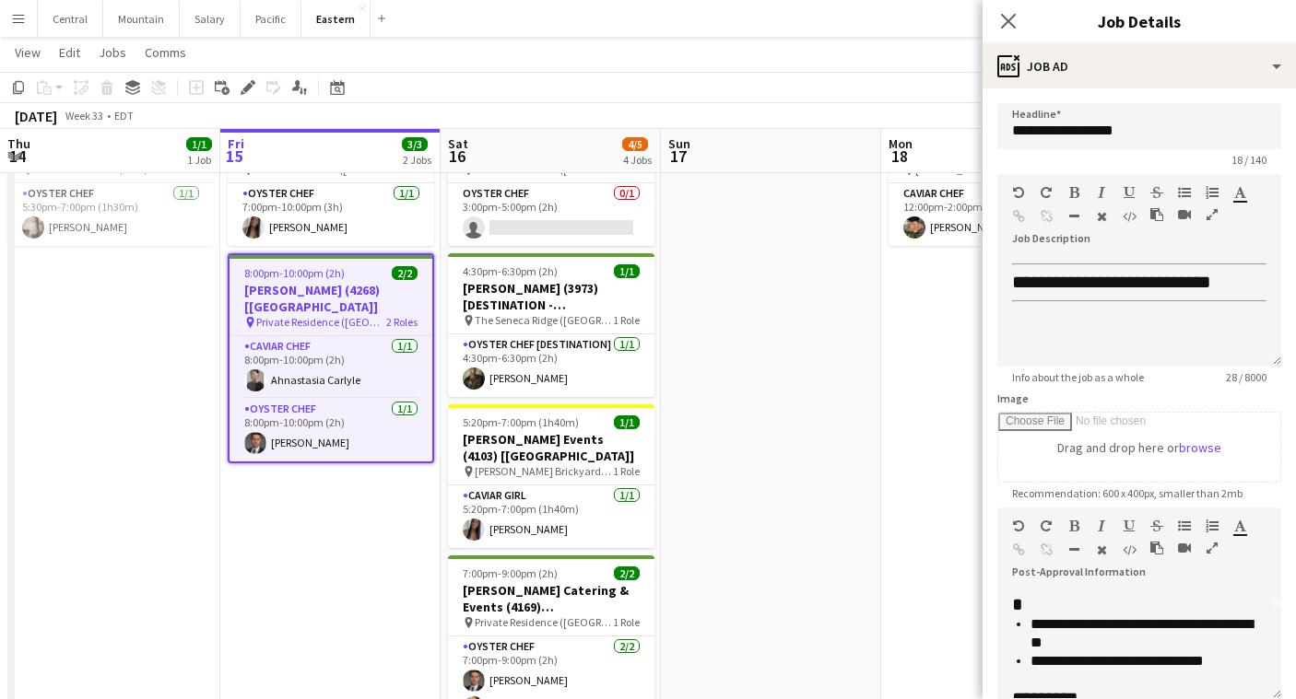
scroll to position [86, 0]
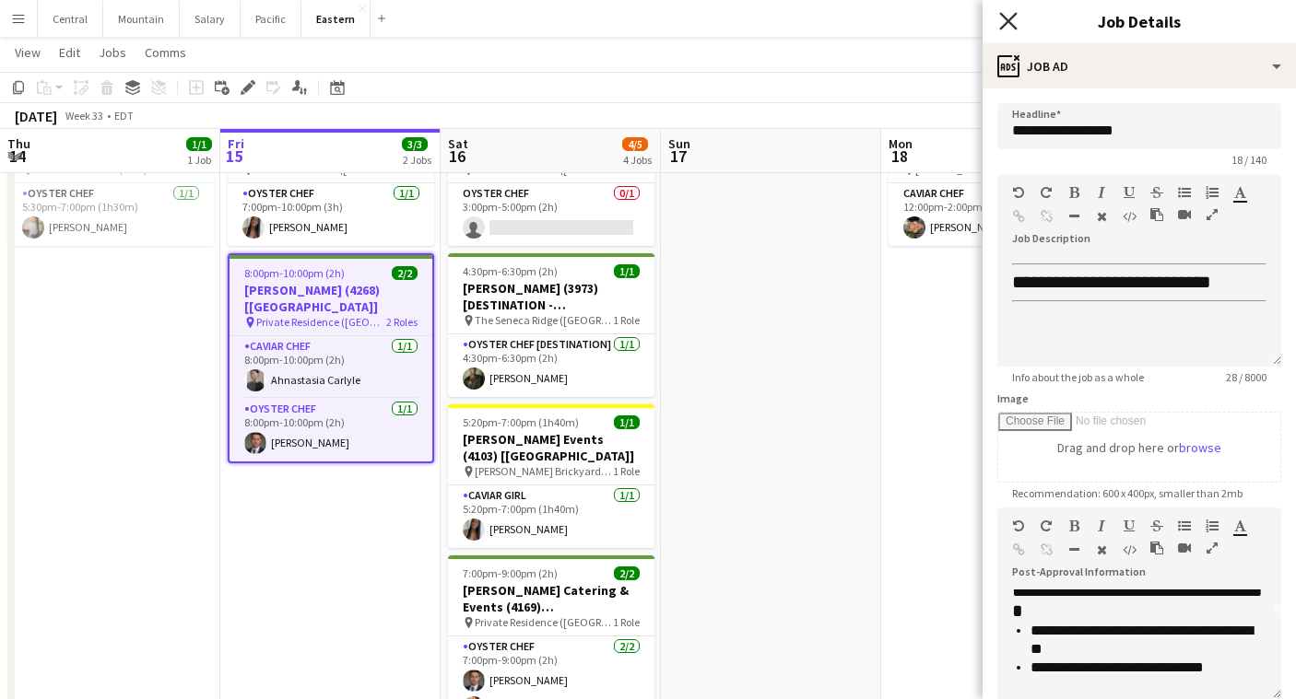
click at [1002, 16] on icon at bounding box center [1008, 21] width 18 height 18
